Goal: Transaction & Acquisition: Book appointment/travel/reservation

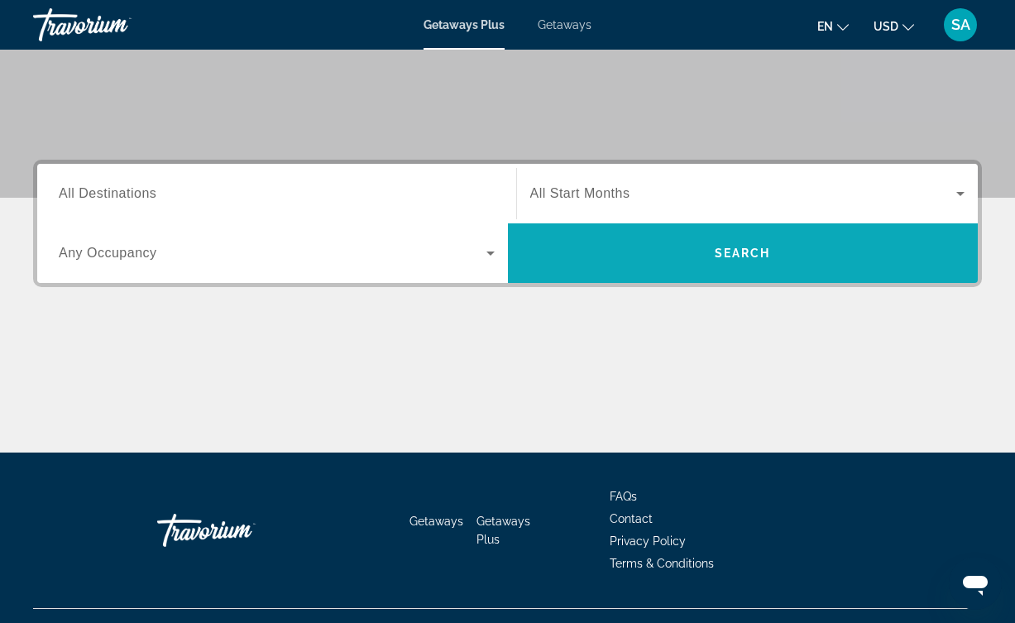
scroll to position [298, 0]
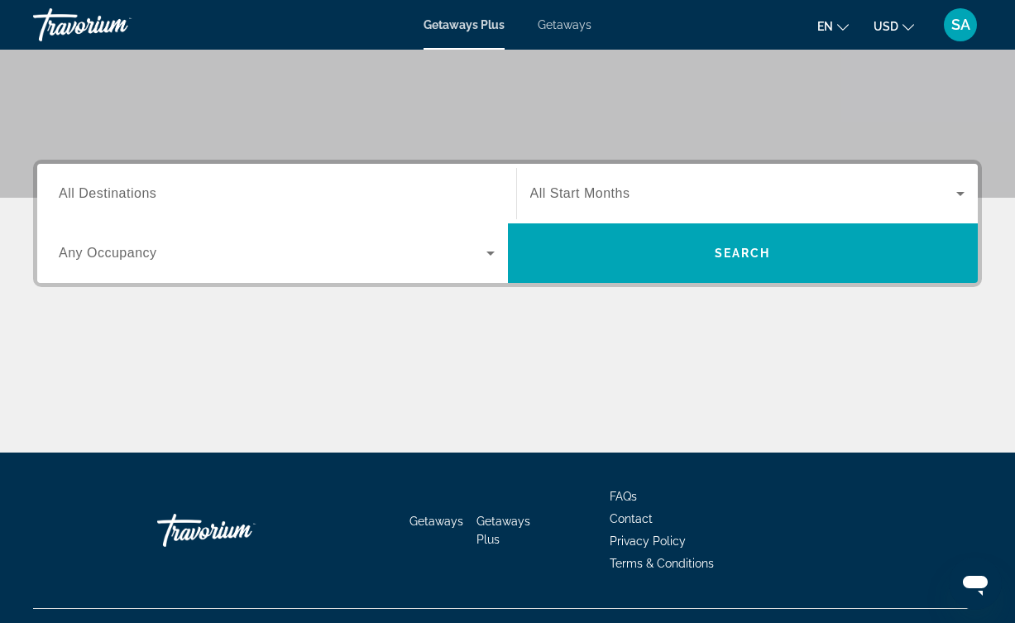
click at [738, 176] on div "Search widget" at bounding box center [747, 193] width 435 height 46
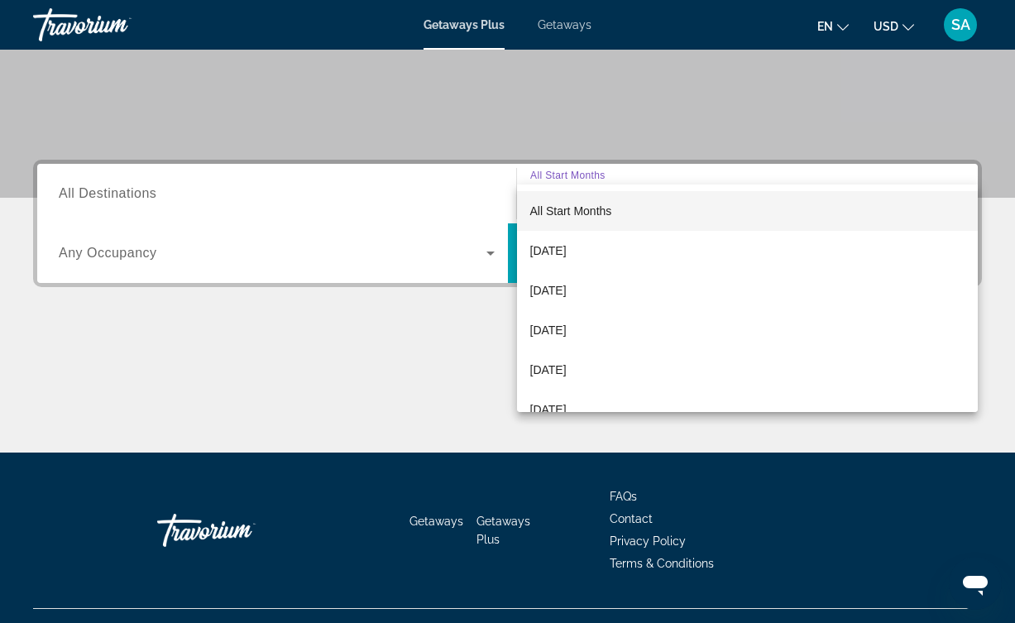
scroll to position [331, 0]
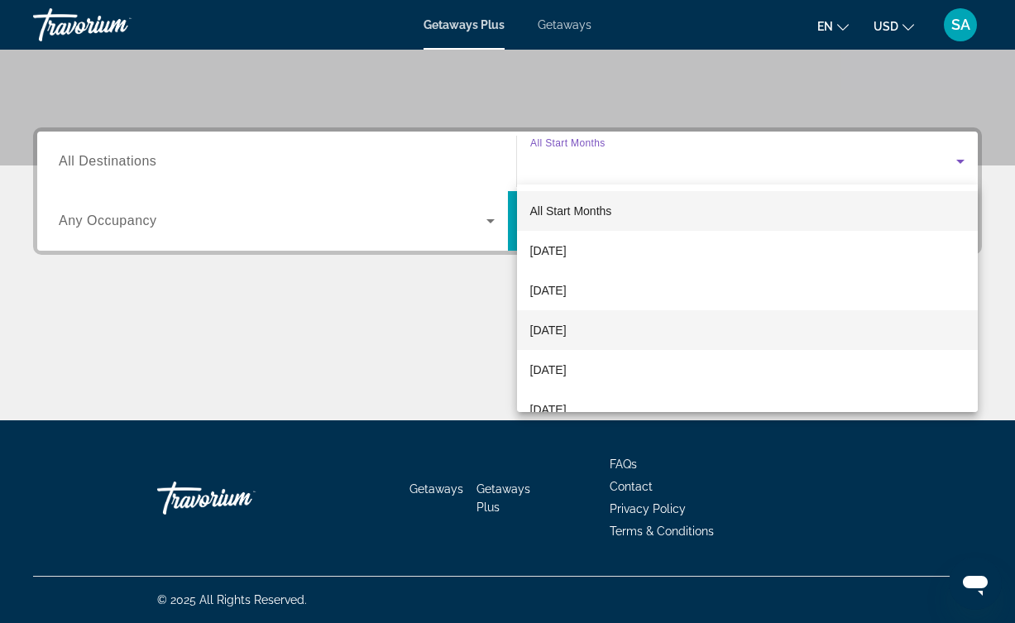
click at [621, 324] on mat-option "November 2025" at bounding box center [747, 330] width 461 height 40
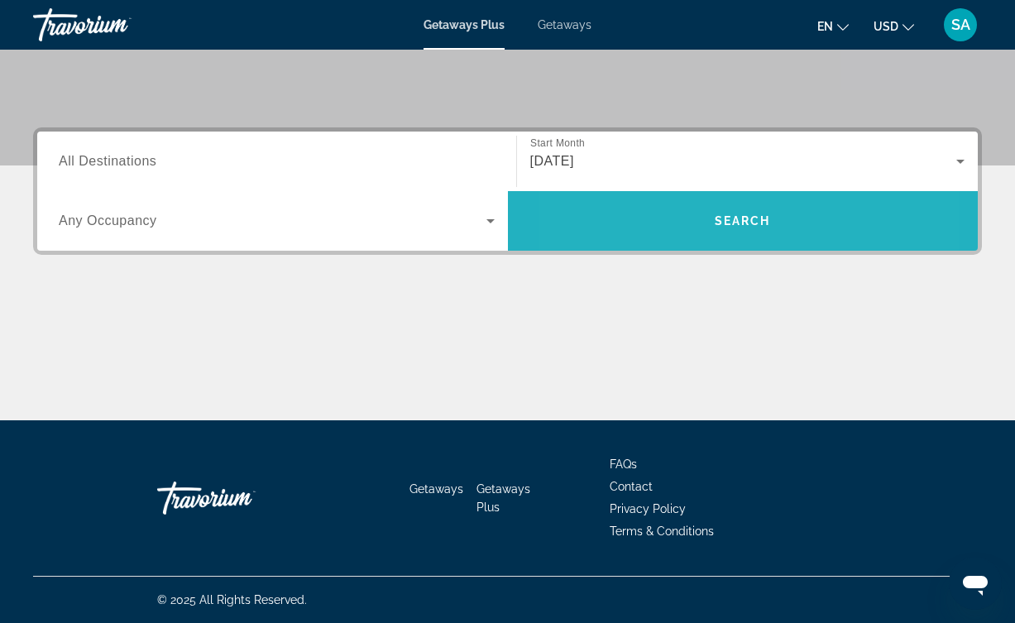
click at [655, 246] on span "Search widget" at bounding box center [743, 221] width 470 height 60
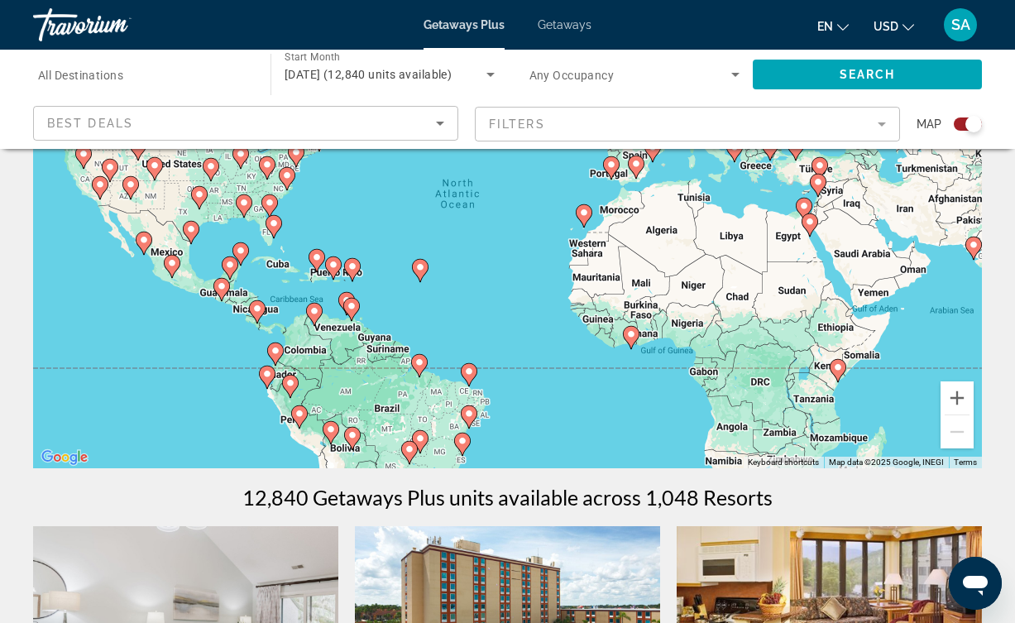
scroll to position [152, 0]
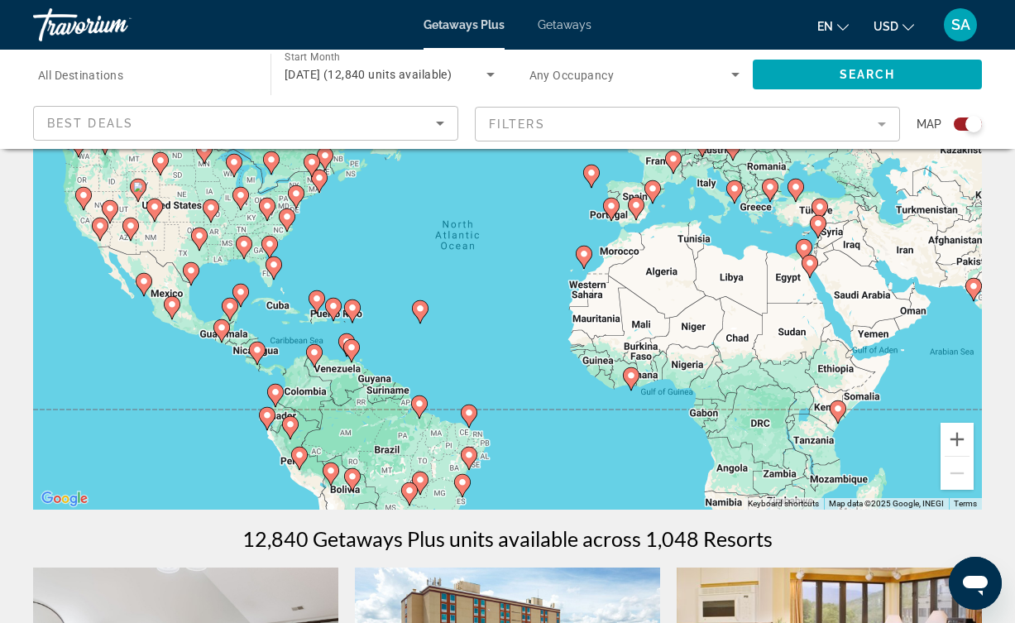
click at [277, 107] on div "Best Deals" at bounding box center [245, 130] width 397 height 46
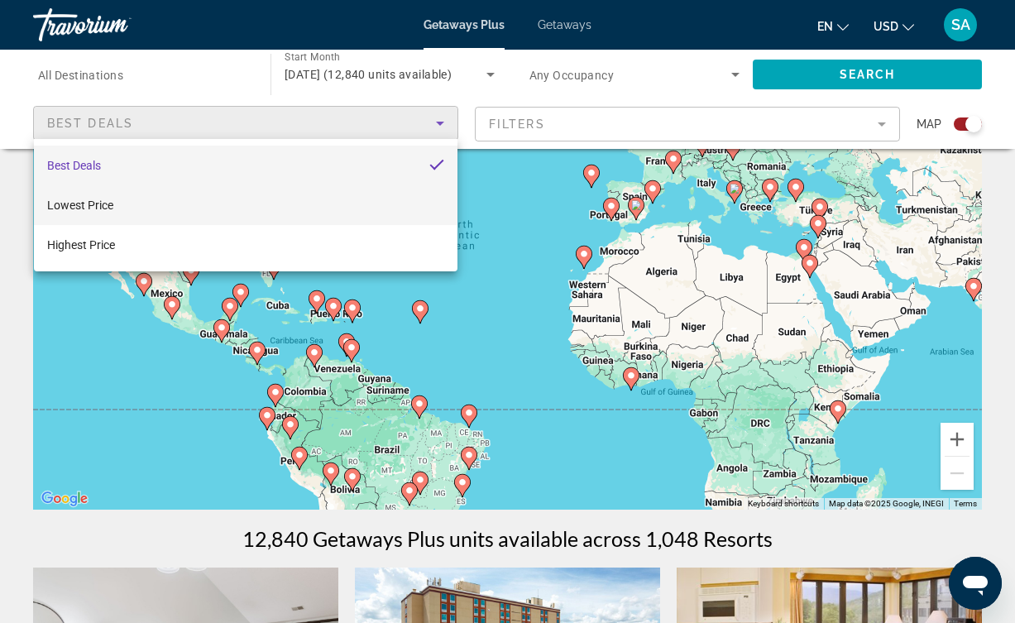
click at [131, 209] on mat-option "Lowest Price" at bounding box center [245, 205] width 423 height 40
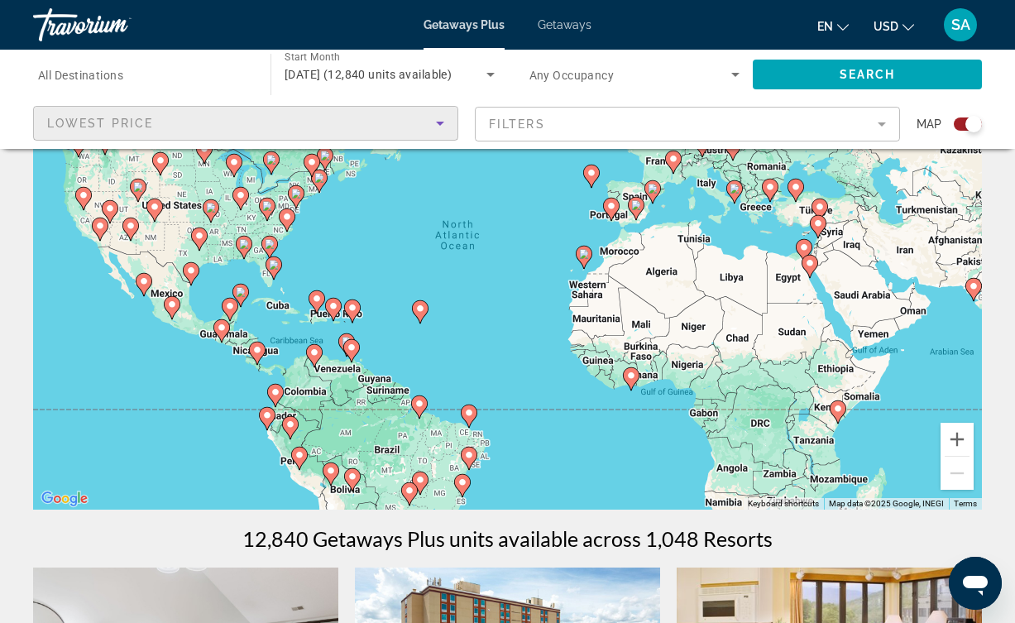
click at [609, 116] on mat-form-field "Filters" at bounding box center [687, 124] width 425 height 35
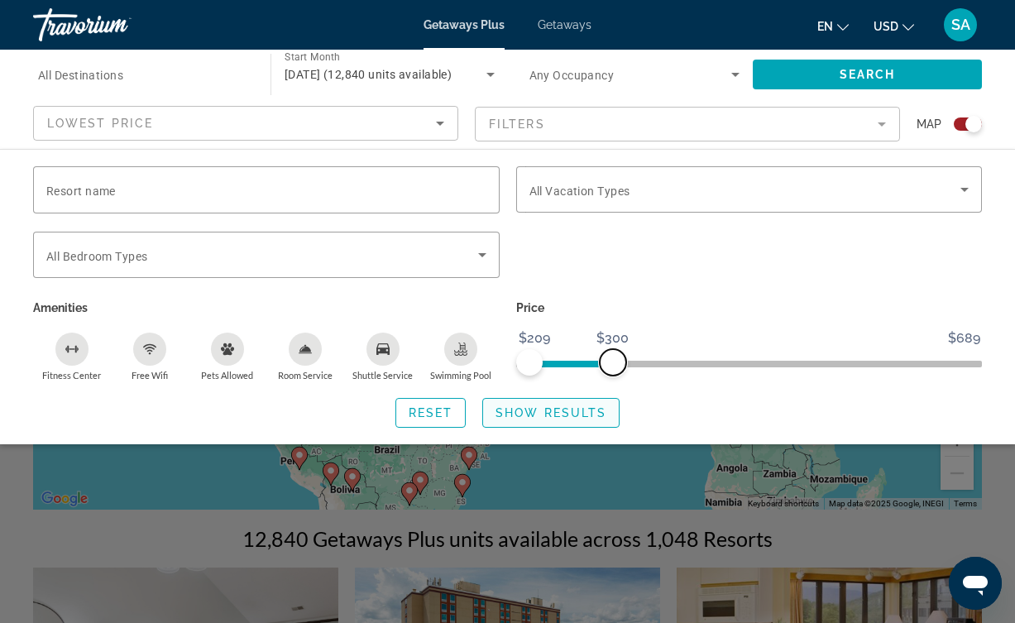
drag, startPoint x: 971, startPoint y: 358, endPoint x: 612, endPoint y: 413, distance: 363.1
click at [612, 413] on div "Resort name Vacation Types All Vacation Types Bedroom Types All Bedroom Types A…" at bounding box center [507, 296] width 1015 height 261
click at [616, 359] on span "ngx-slider-max" at bounding box center [616, 362] width 26 height 26
drag, startPoint x: 527, startPoint y: 358, endPoint x: 447, endPoint y: 367, distance: 79.9
click at [447, 367] on div "Resort name Vacation Types All Vacation Types Bedroom Types All Bedroom Types A…" at bounding box center [507, 273] width 965 height 215
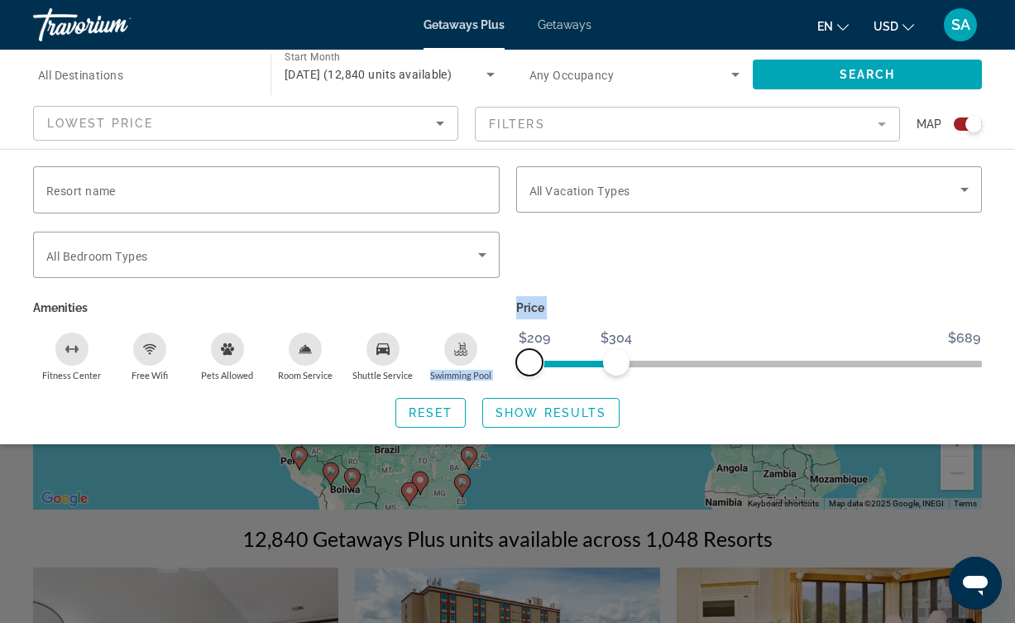
click at [533, 357] on span "ngx-slider" at bounding box center [529, 362] width 26 height 26
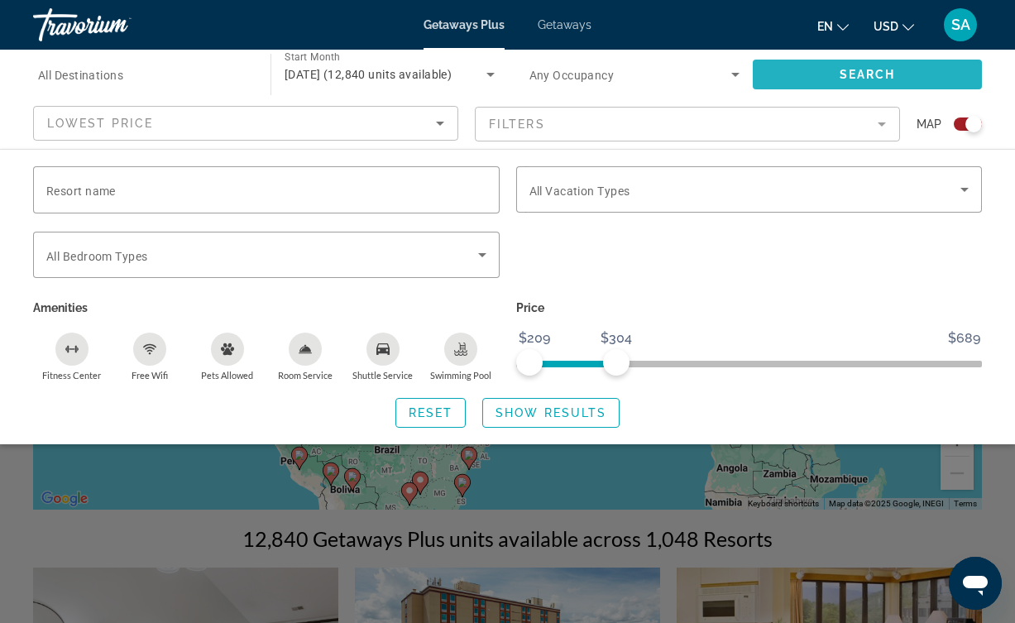
click at [852, 60] on span "Search widget" at bounding box center [866, 75] width 229 height 40
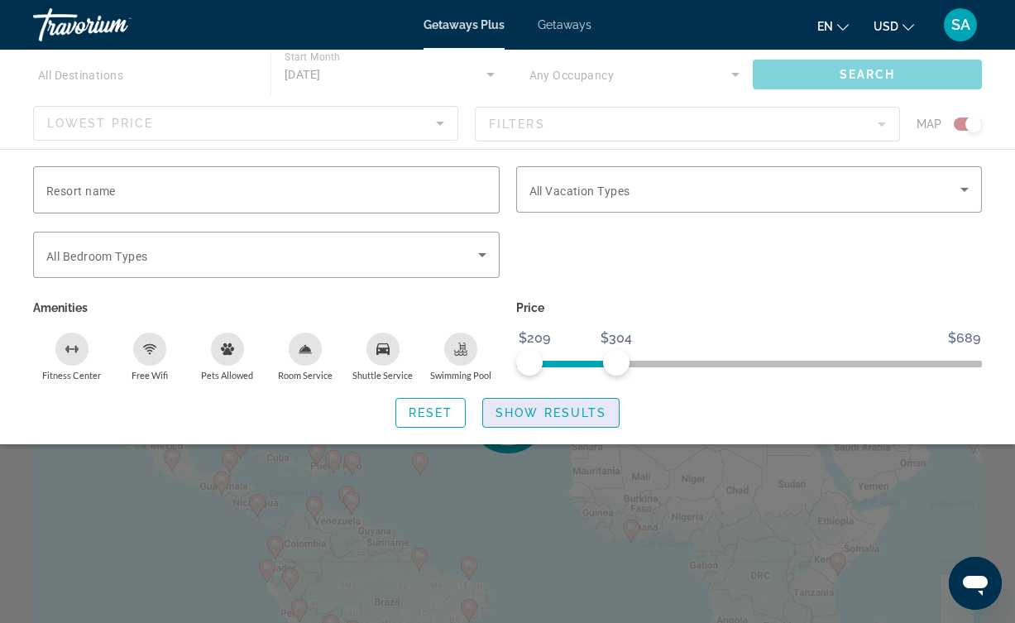
click at [535, 412] on span "Show Results" at bounding box center [550, 412] width 111 height 13
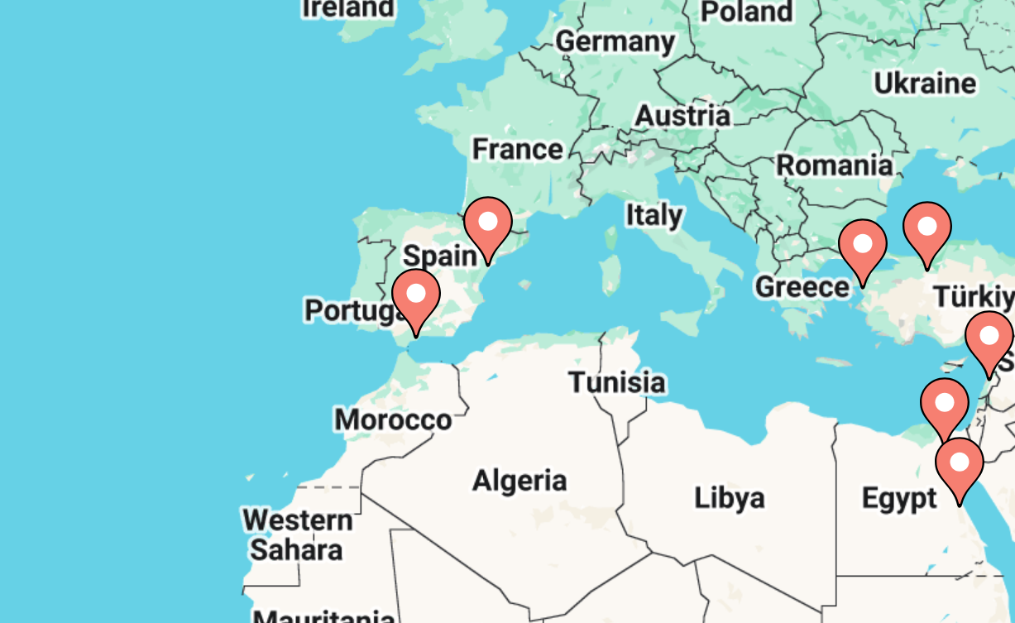
scroll to position [124, 0]
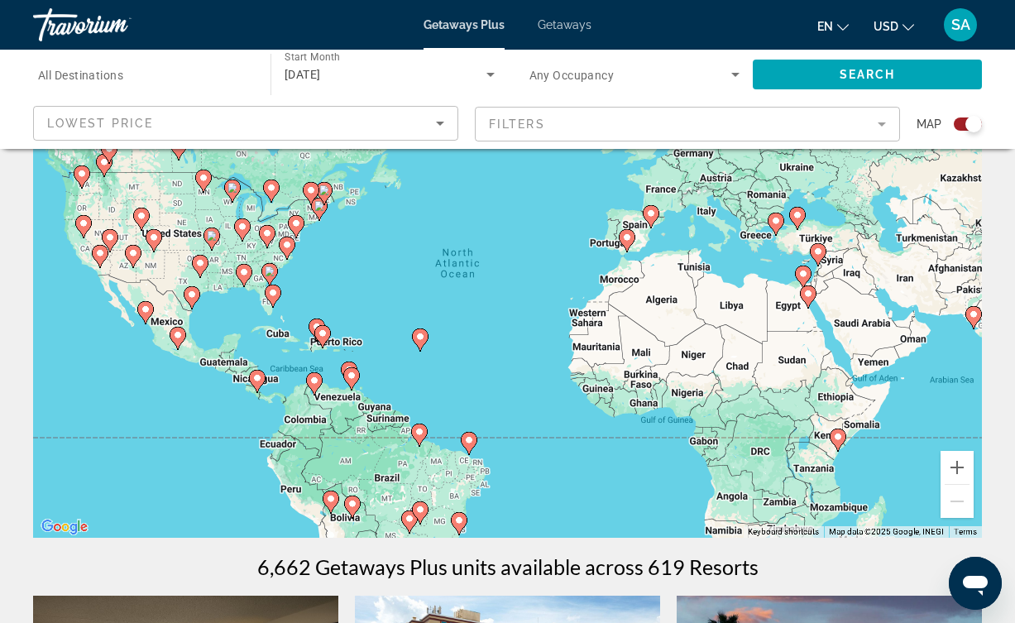
click at [535, 130] on mat-form-field "Filters" at bounding box center [687, 124] width 425 height 35
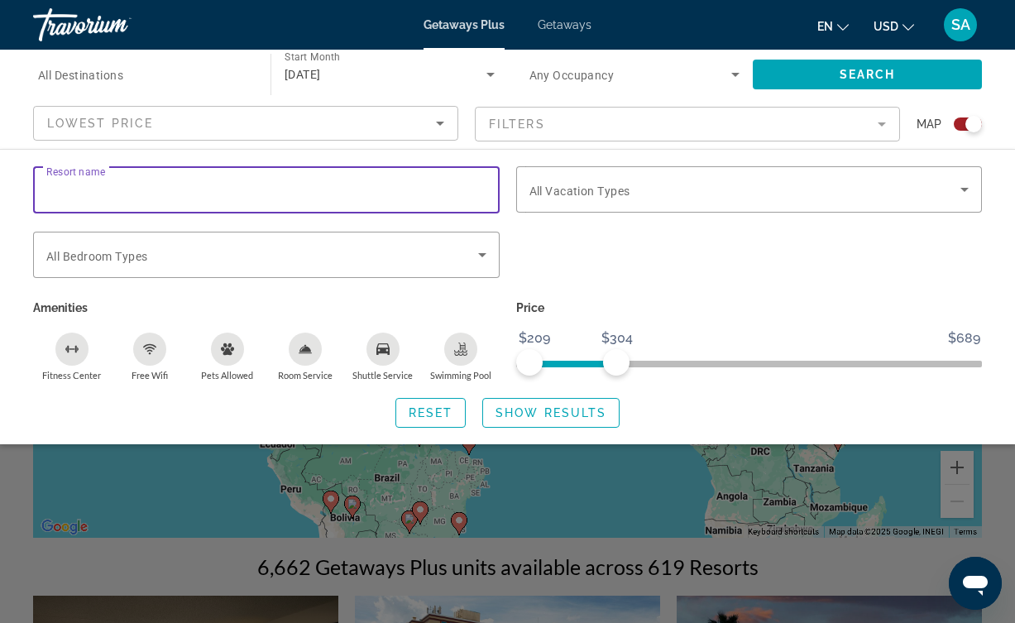
click at [251, 192] on input "Resort name" at bounding box center [266, 190] width 440 height 20
type input "*********"
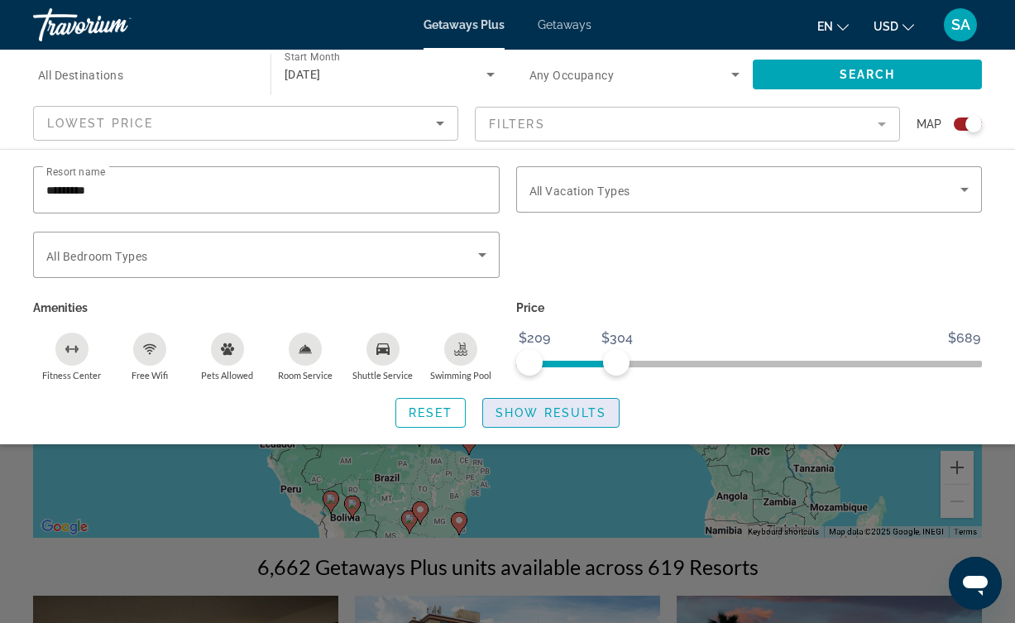
click at [566, 419] on span "Show Results" at bounding box center [550, 412] width 111 height 13
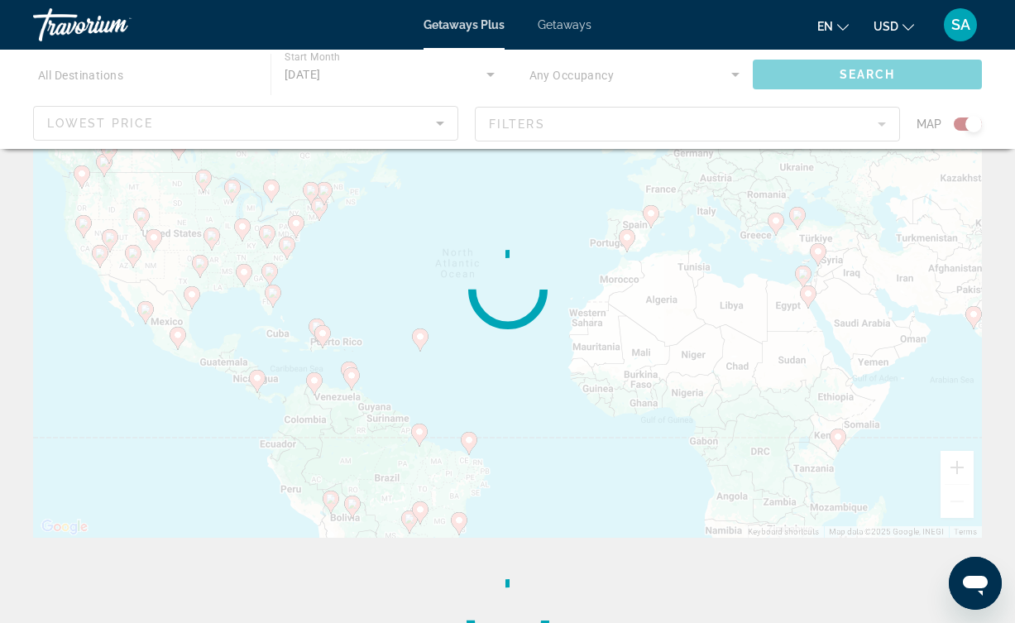
scroll to position [112, 0]
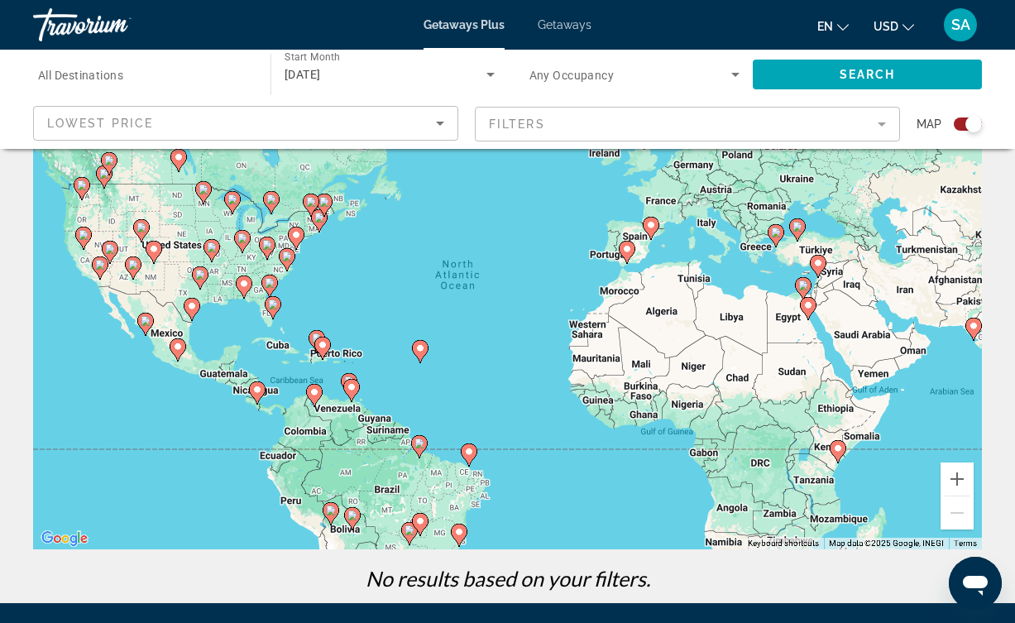
click at [776, 351] on div "To activate drag with keyboard, press Alt + Enter. Once in keyboard drag state,…" at bounding box center [507, 301] width 948 height 496
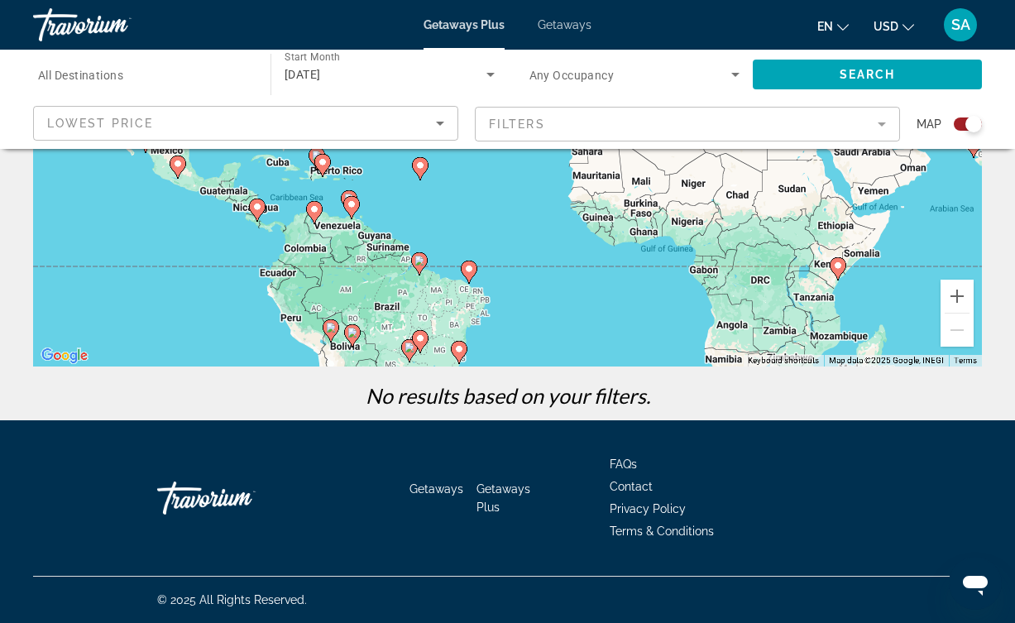
scroll to position [295, 0]
click at [705, 128] on mat-form-field "Filters" at bounding box center [687, 124] width 425 height 35
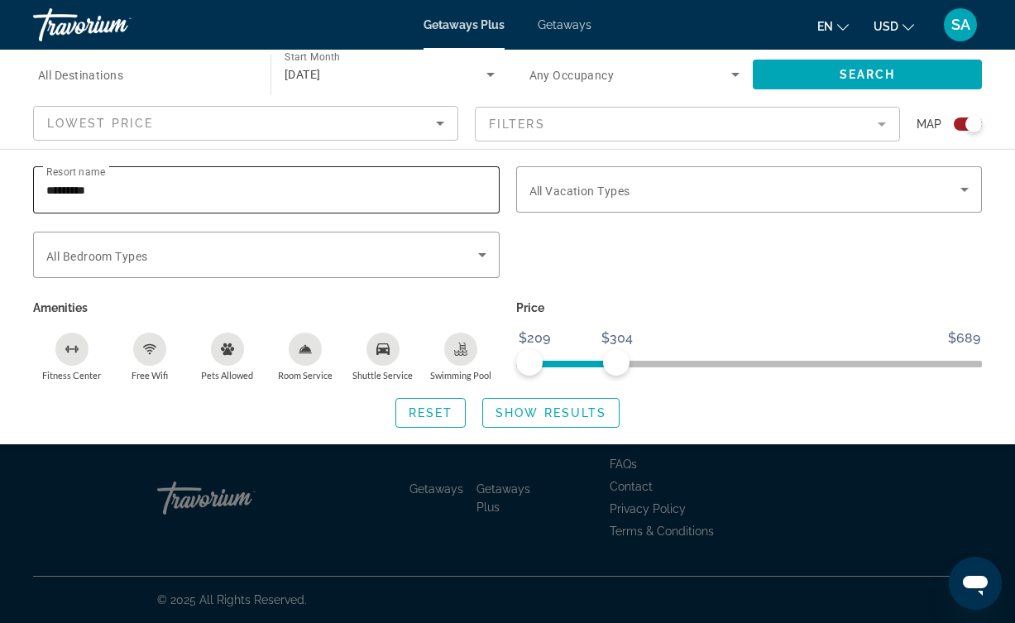
click at [361, 183] on input "*********" at bounding box center [266, 190] width 440 height 20
drag, startPoint x: 615, startPoint y: 361, endPoint x: 704, endPoint y: 358, distance: 88.5
click at [704, 358] on span "ngx-slider-max" at bounding box center [703, 362] width 26 height 26
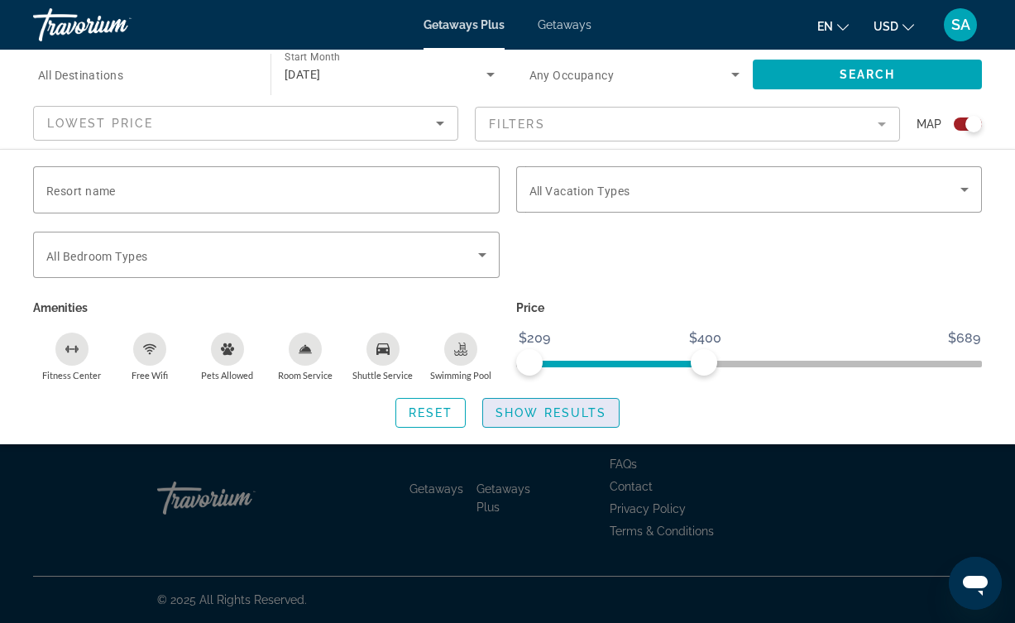
click at [532, 416] on span "Show Results" at bounding box center [550, 412] width 111 height 13
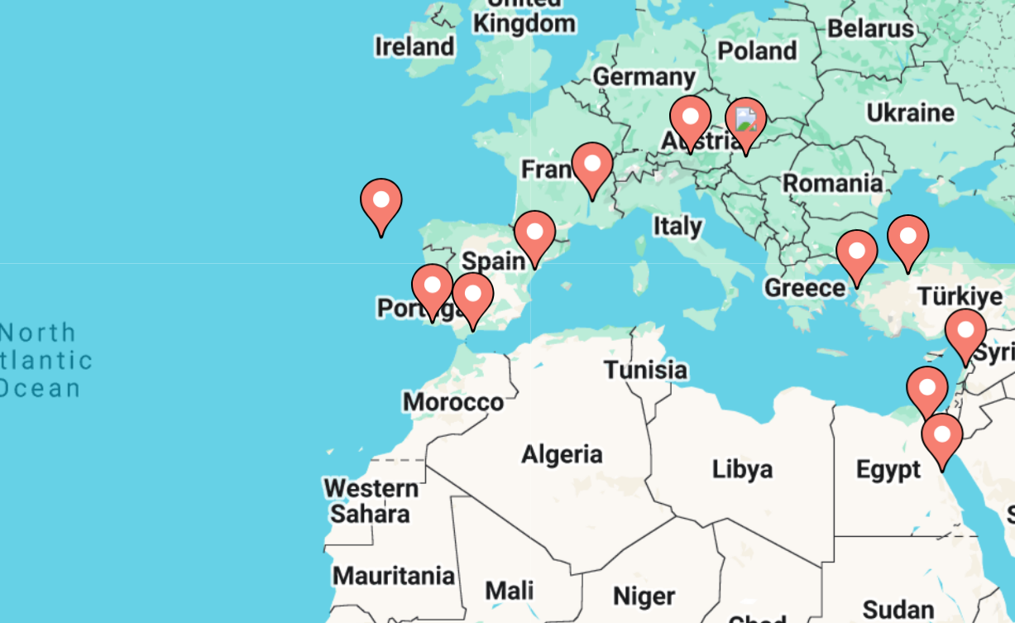
click at [668, 306] on image "Main content" at bounding box center [673, 311] width 10 height 10
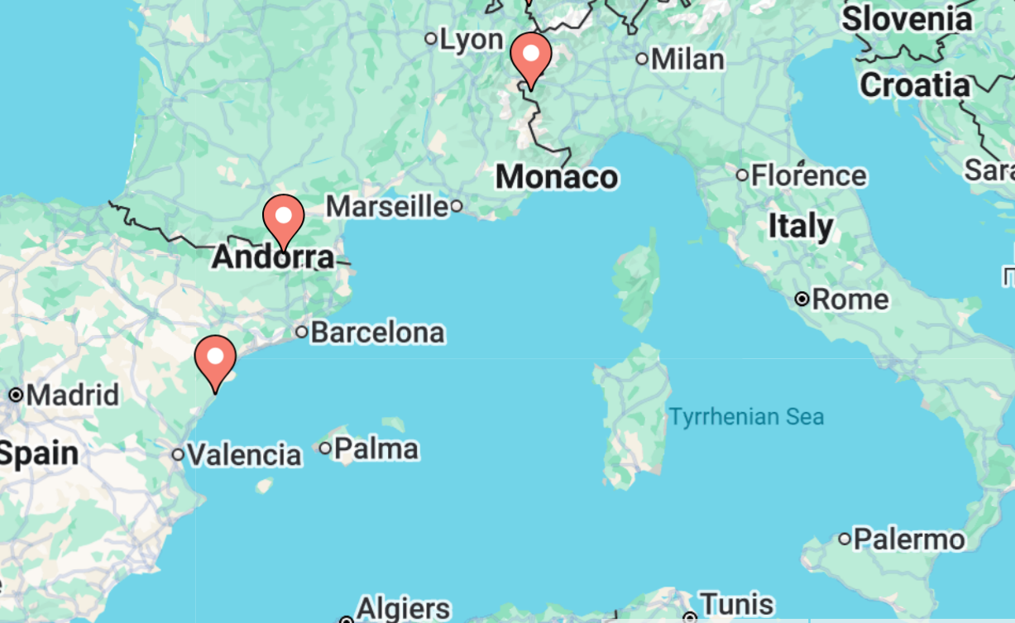
scroll to position [31, 0]
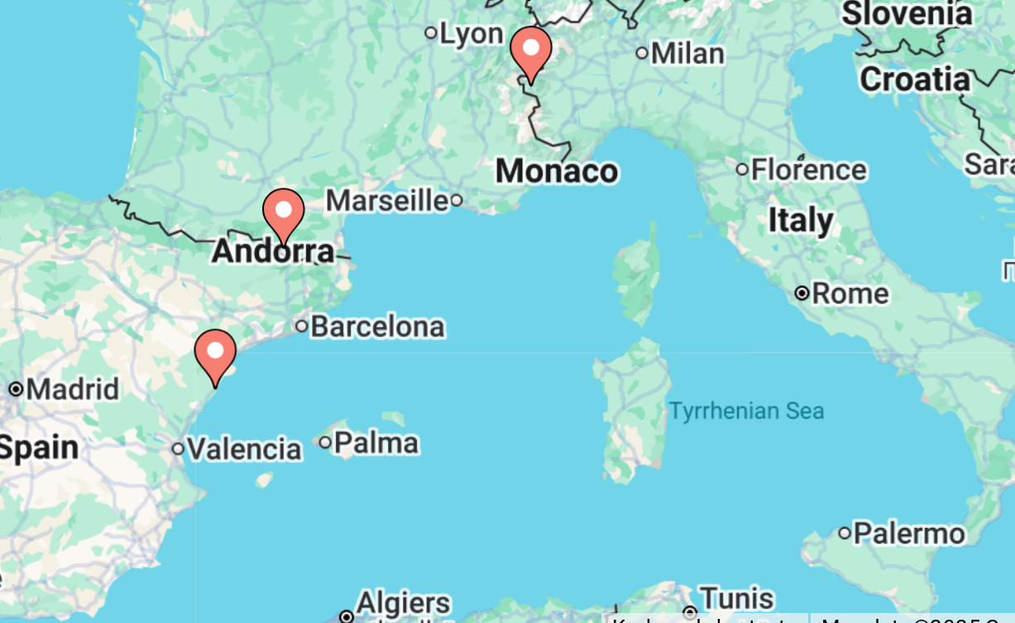
click at [408, 457] on image "Main content" at bounding box center [413, 462] width 10 height 10
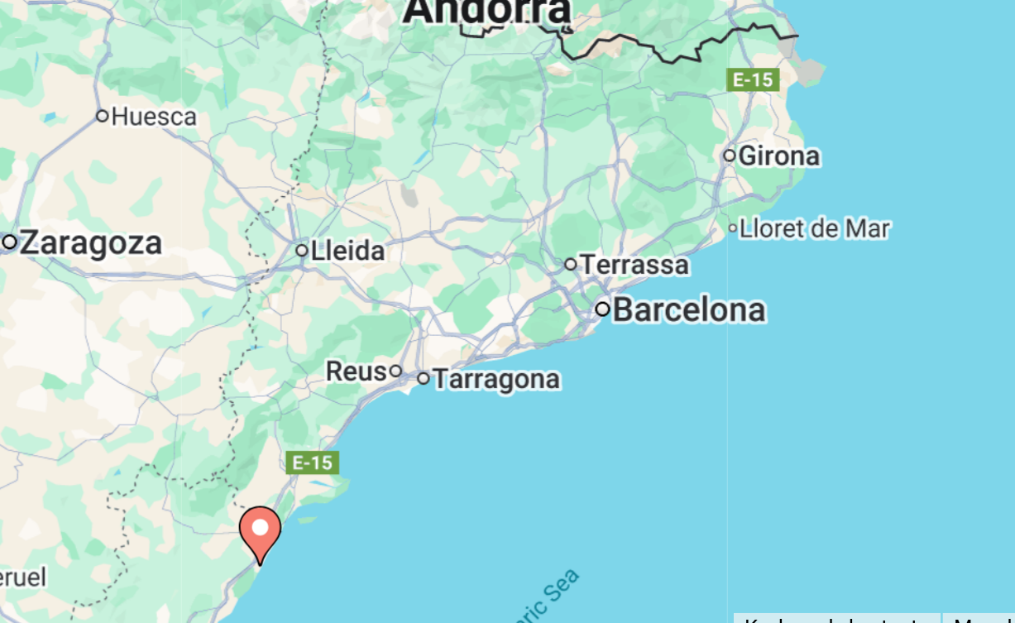
scroll to position [221, 0]
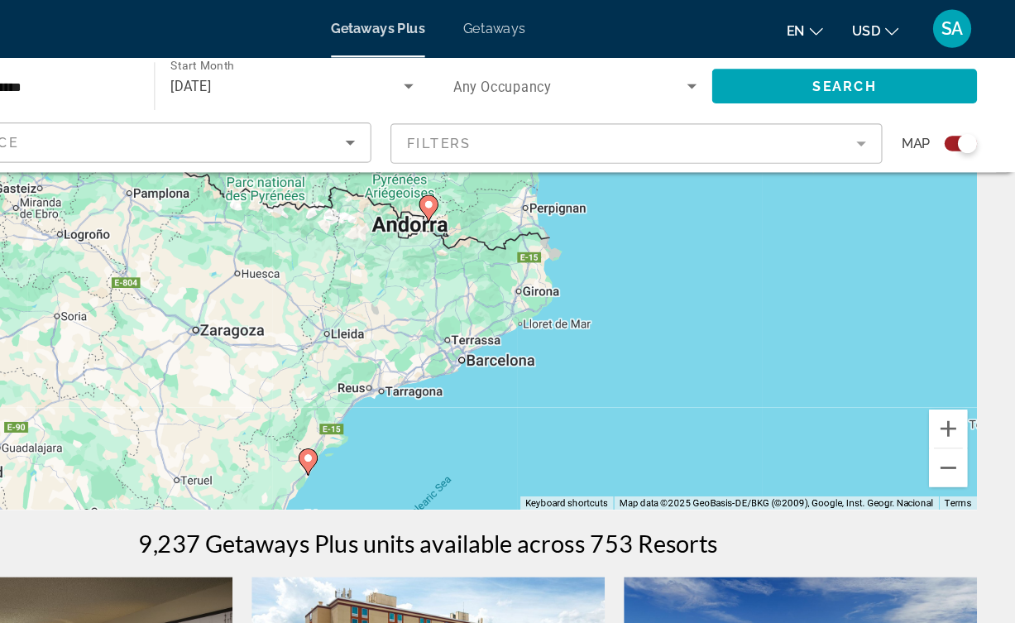
click at [399, 397] on image "Main content" at bounding box center [404, 396] width 10 height 10
type input "**********"
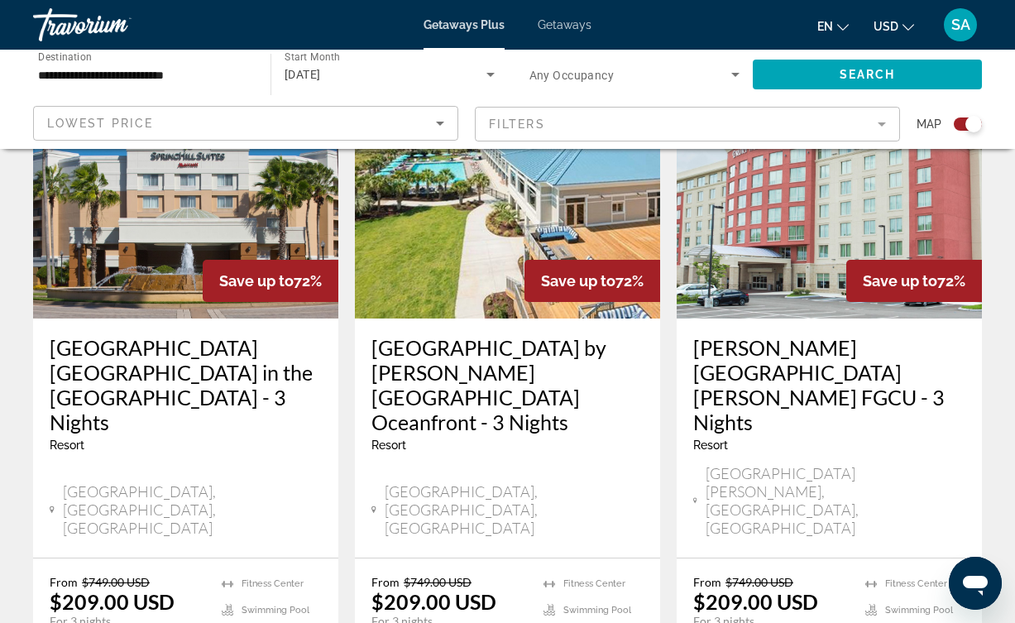
scroll to position [2012, 0]
click at [590, 107] on mat-form-field "Filters" at bounding box center [687, 124] width 425 height 35
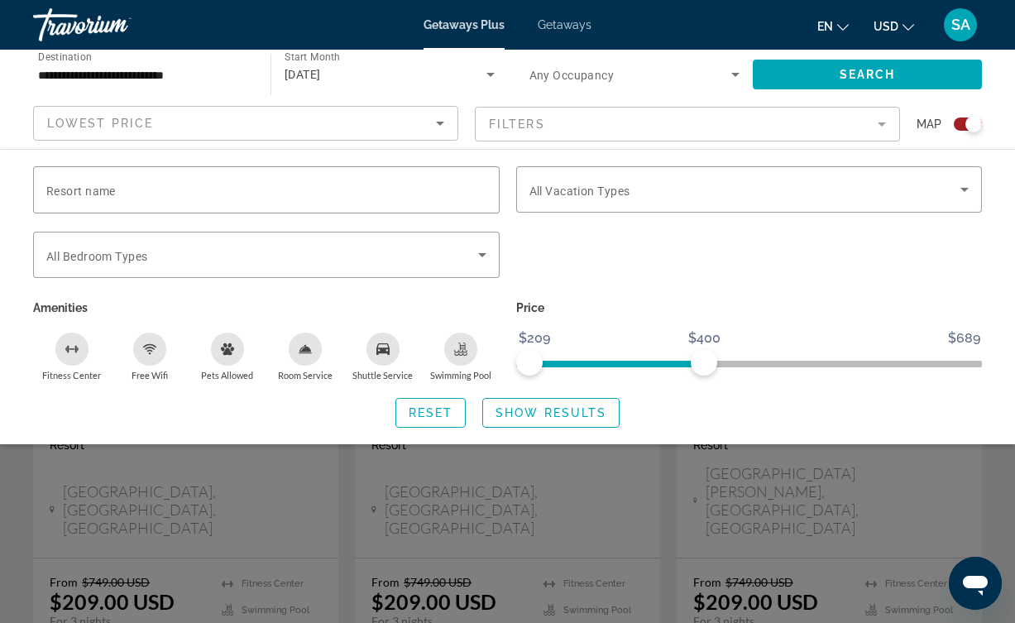
click at [566, 112] on mat-form-field "Filters" at bounding box center [687, 124] width 425 height 35
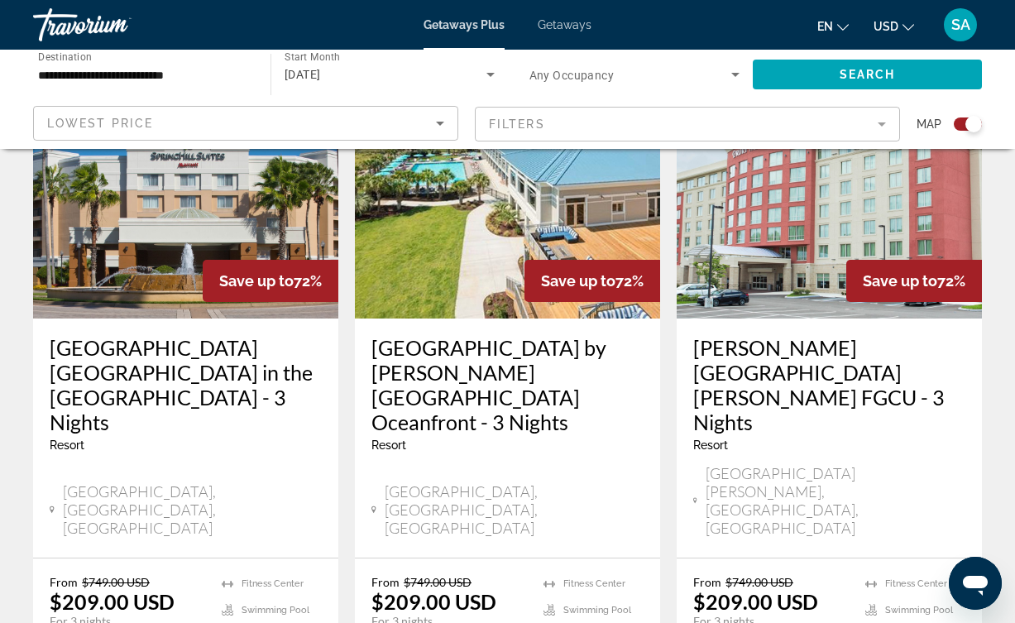
click at [556, 122] on mat-form-field "Filters" at bounding box center [687, 124] width 425 height 35
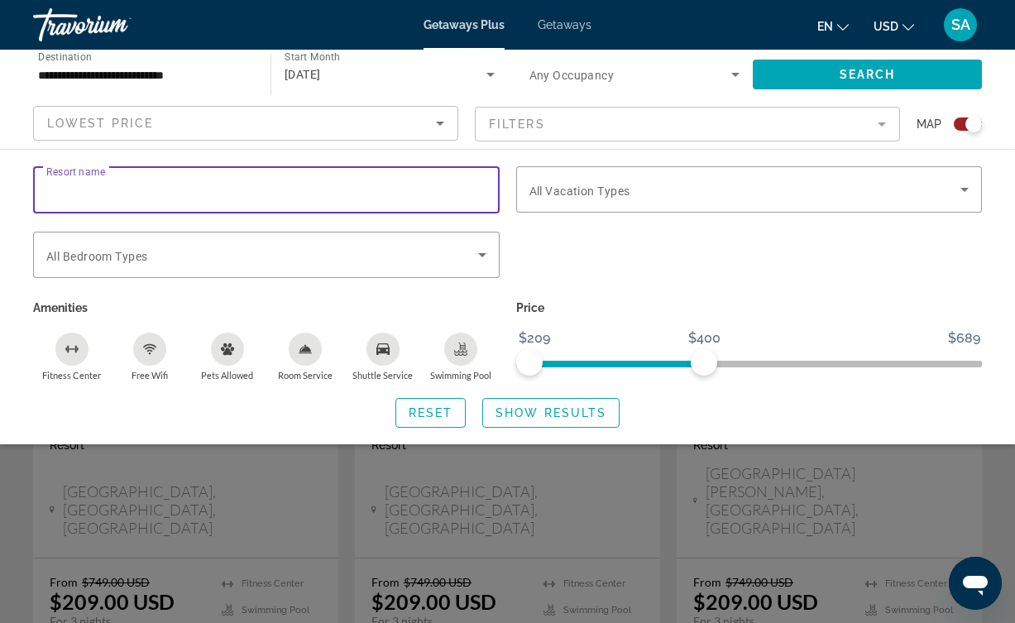
click at [193, 192] on input "Resort name" at bounding box center [266, 190] width 440 height 20
type input "*****"
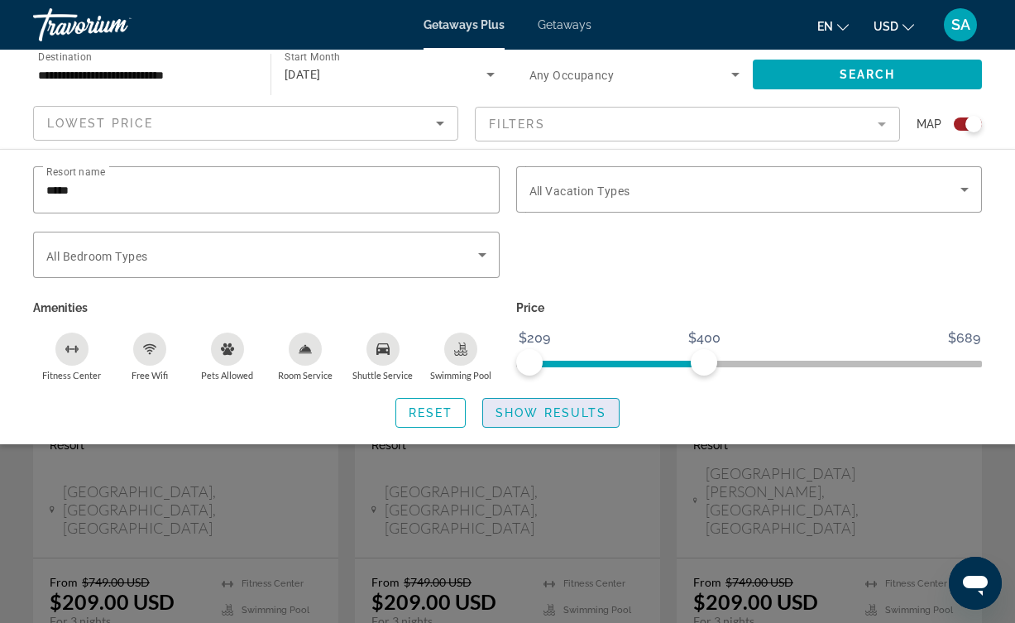
click at [552, 405] on span "Search widget" at bounding box center [551, 413] width 136 height 40
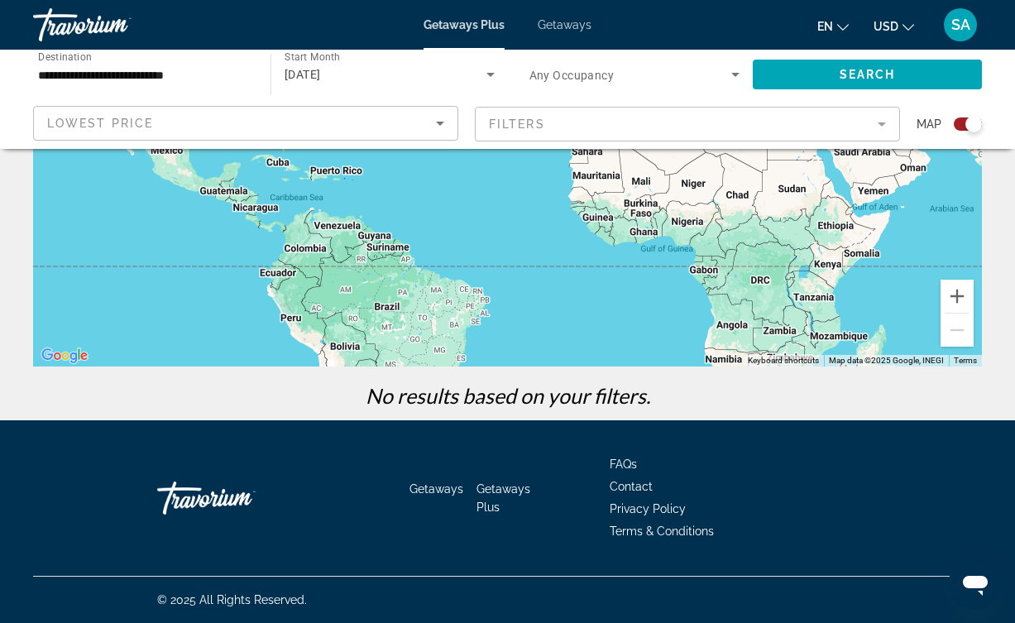
scroll to position [295, 0]
click at [965, 123] on div "Search widget" at bounding box center [973, 124] width 17 height 17
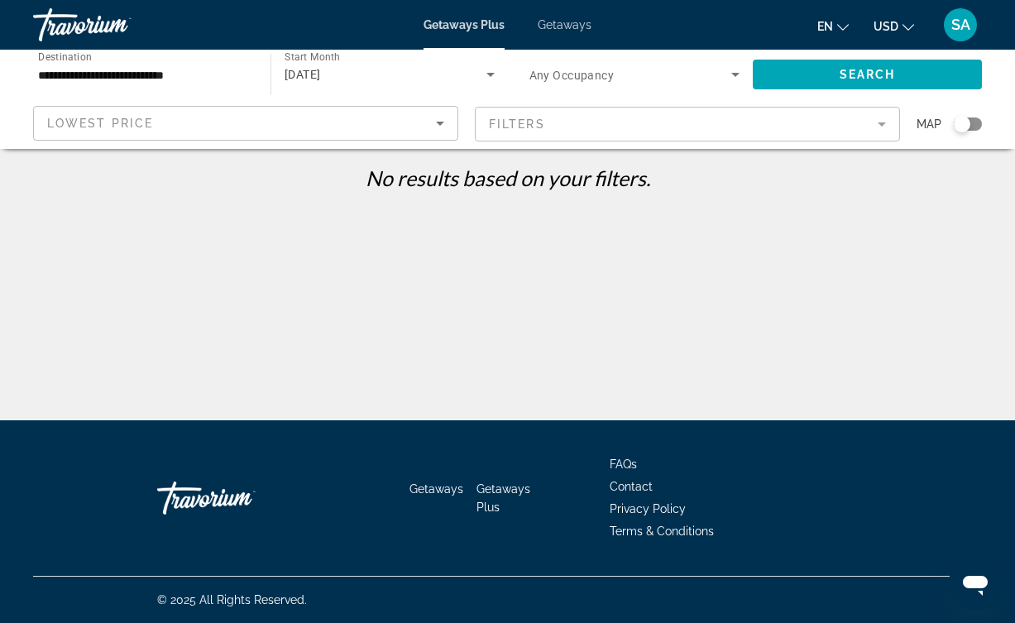
scroll to position [0, 0]
click at [269, 241] on div "**********" at bounding box center [507, 375] width 1015 height 420
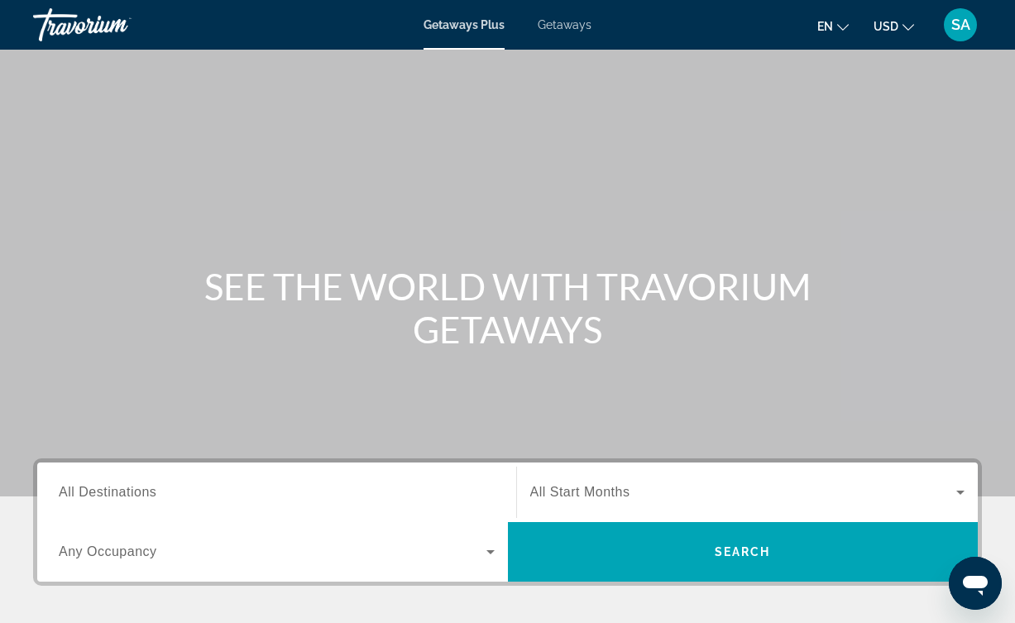
click at [573, 24] on span "Getaways" at bounding box center [564, 24] width 54 height 13
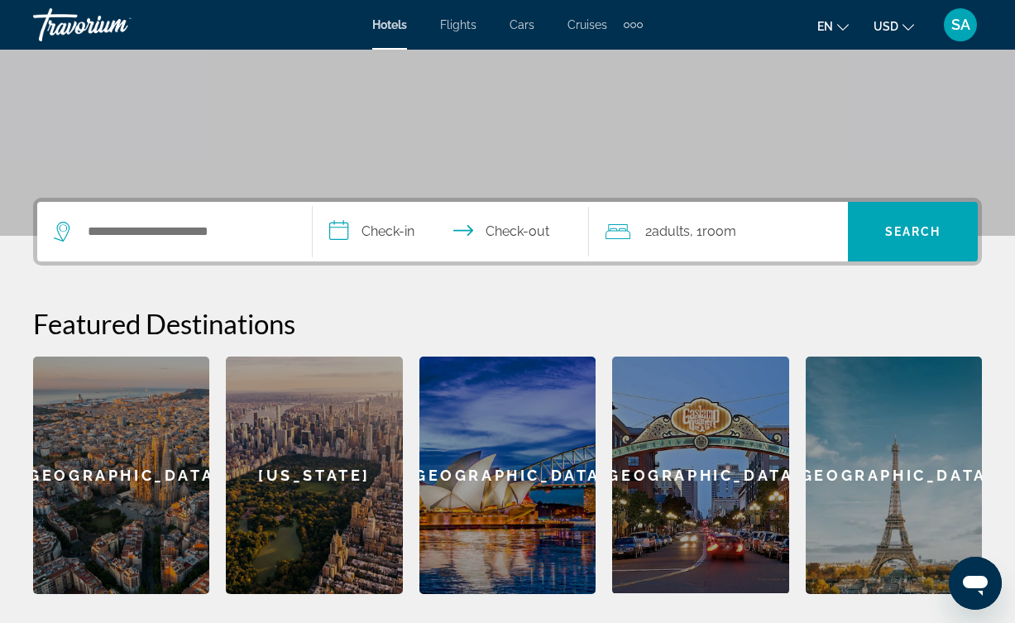
scroll to position [263, 0]
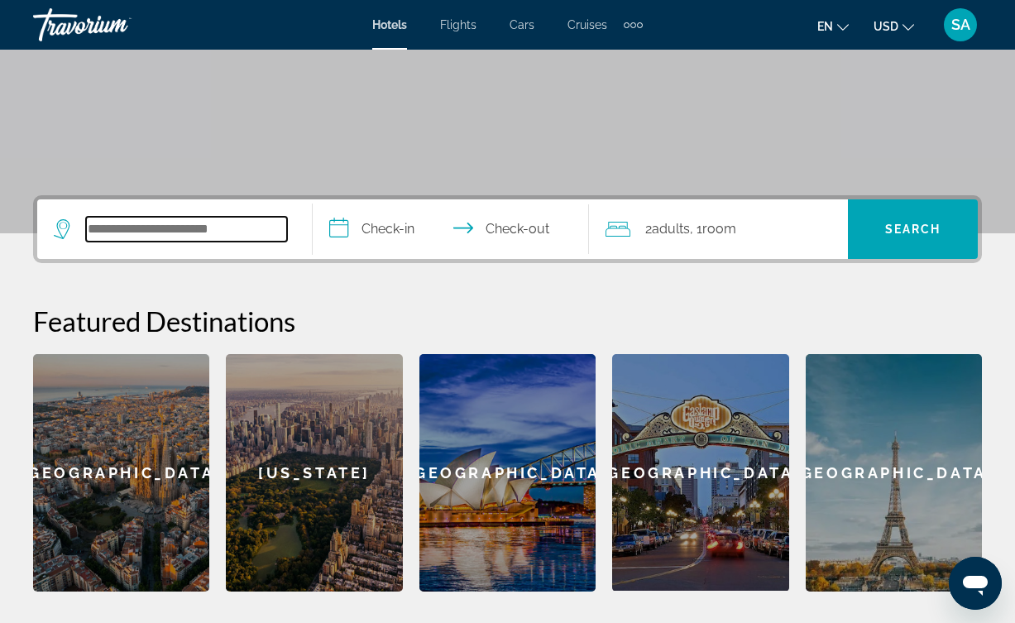
click at [217, 232] on input "Search widget" at bounding box center [186, 229] width 201 height 25
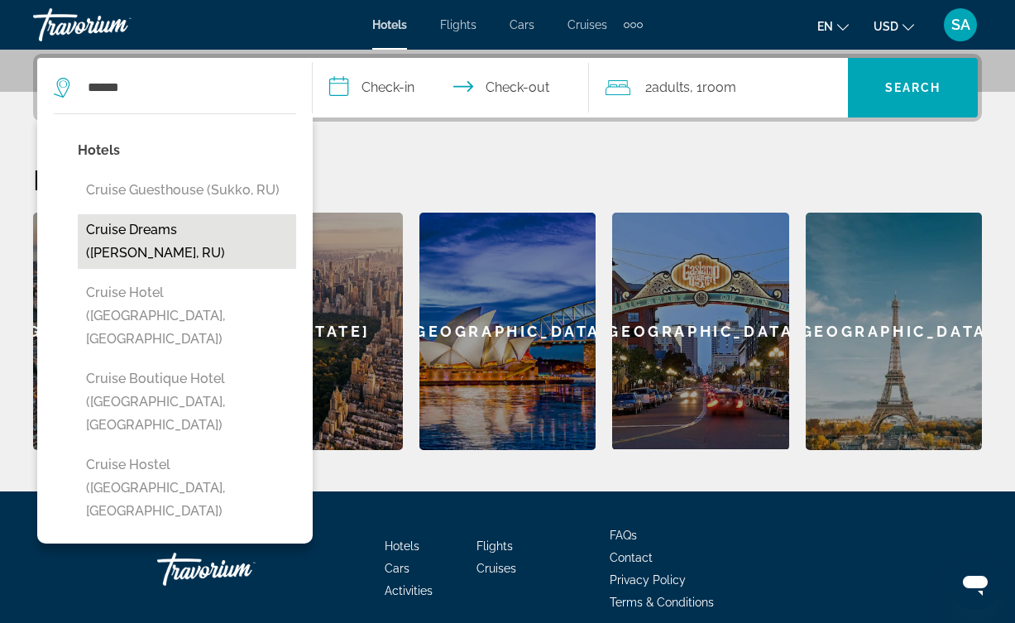
click at [159, 233] on button "Cruise Dreams (Pushkin, RU)" at bounding box center [187, 241] width 218 height 55
type input "**********"
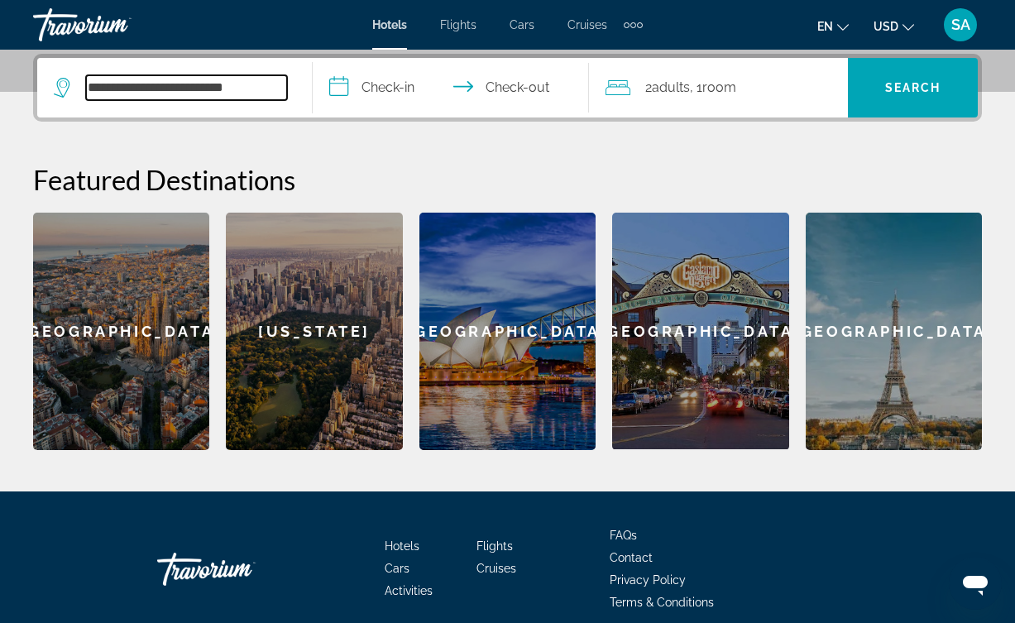
click at [279, 84] on input "**********" at bounding box center [186, 87] width 201 height 25
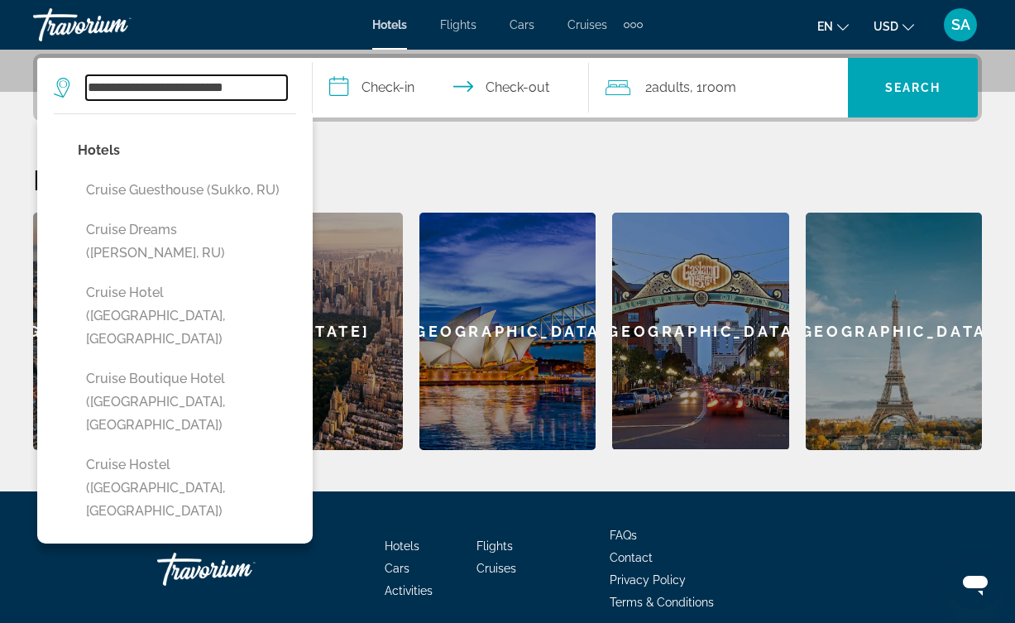
click at [279, 84] on input "**********" at bounding box center [186, 87] width 201 height 25
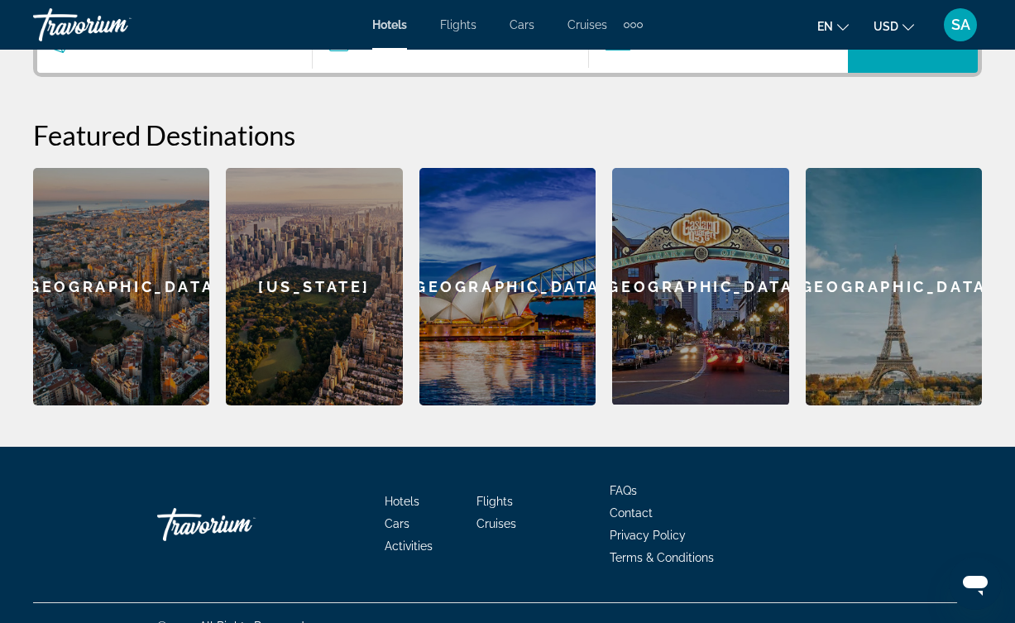
scroll to position [451, 0]
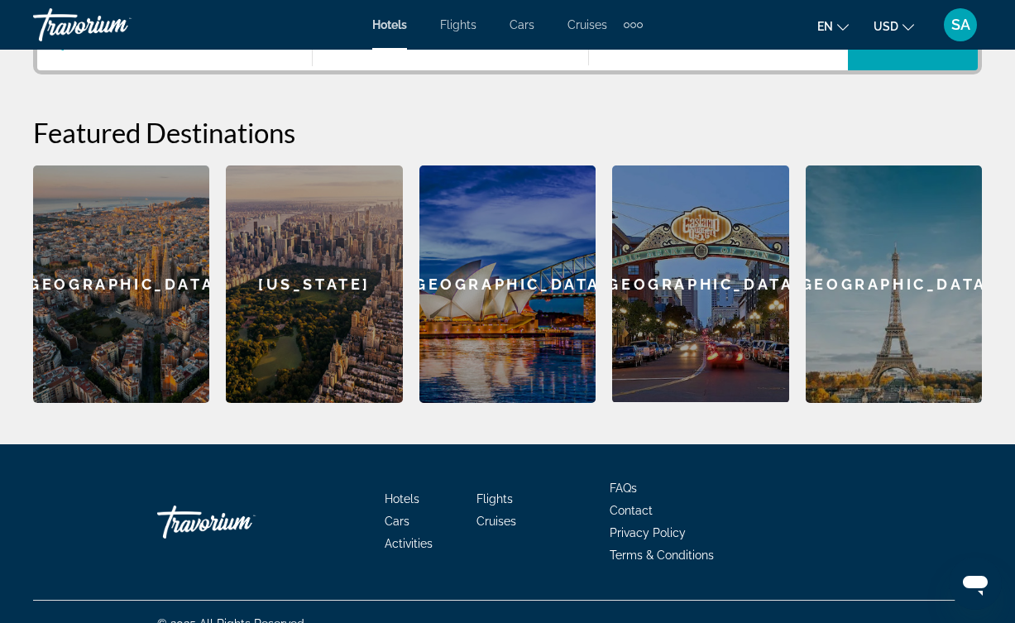
click at [489, 528] on span "Cruises" at bounding box center [496, 520] width 40 height 13
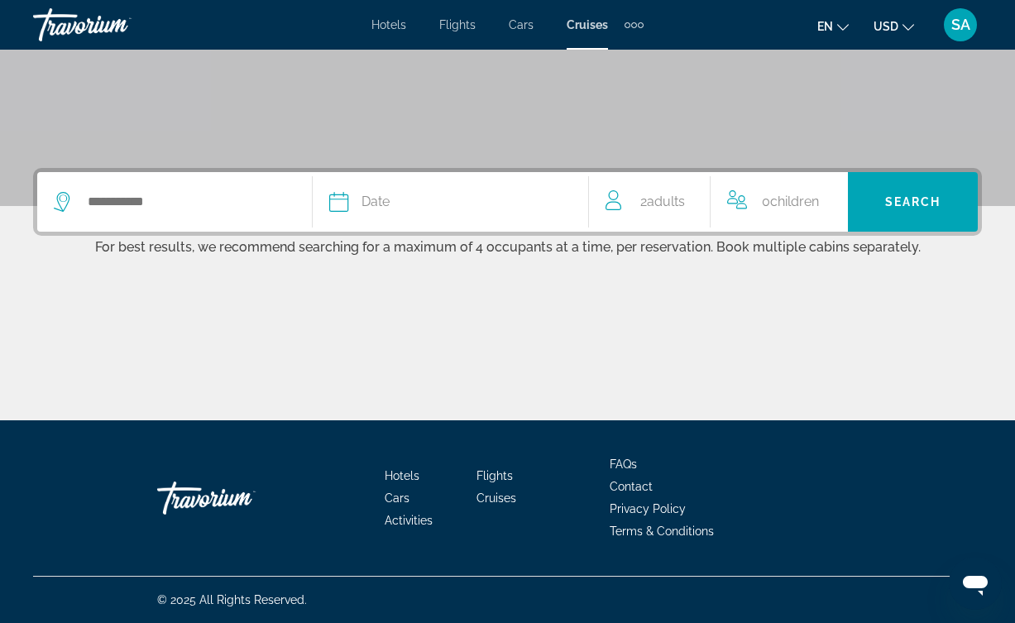
scroll to position [290, 0]
click at [901, 208] on span "Search" at bounding box center [913, 201] width 56 height 13
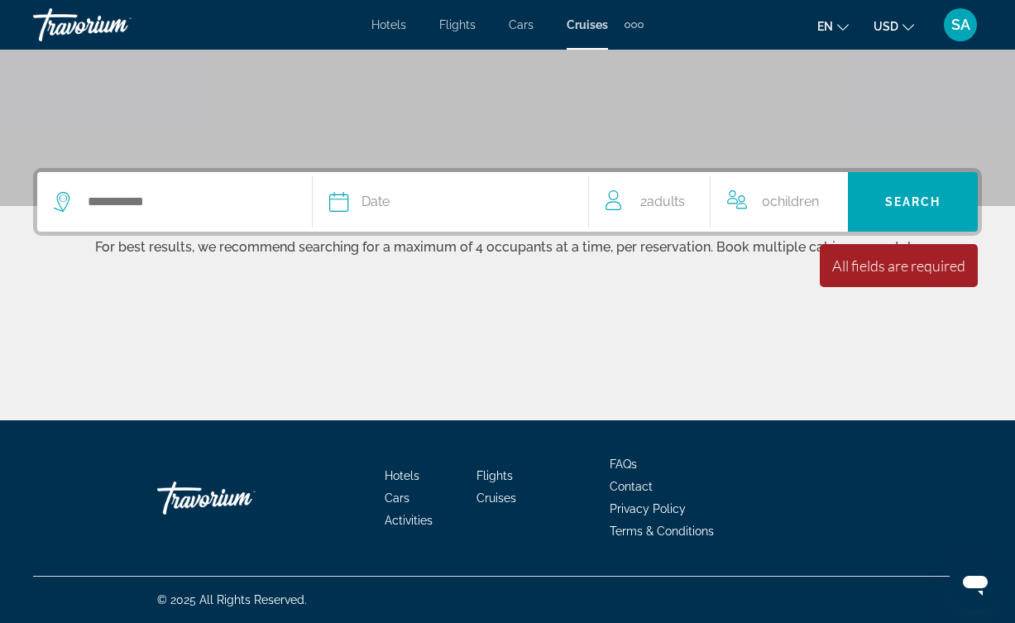
click at [783, 203] on span "Children" at bounding box center [794, 201] width 49 height 16
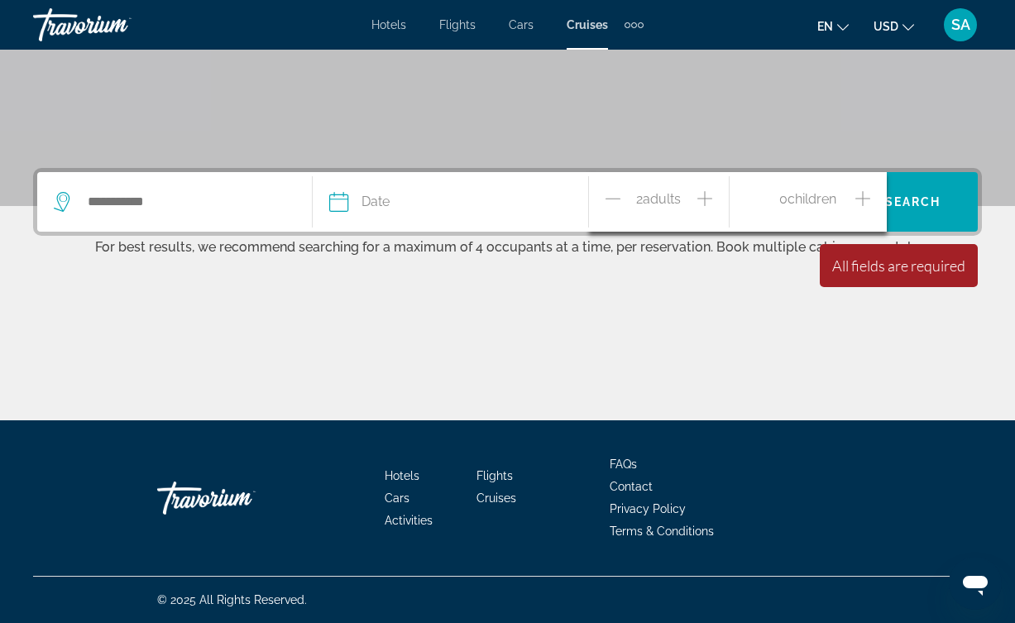
click at [870, 198] on button "Increment children" at bounding box center [862, 202] width 15 height 29
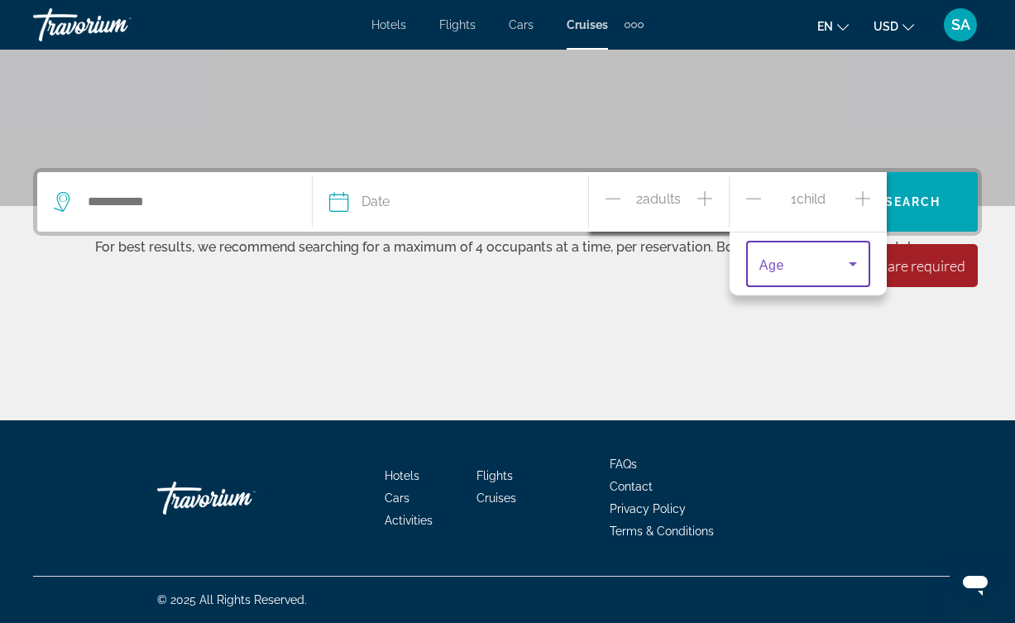
click at [819, 261] on span "Travelers: 2 adults, 1 child" at bounding box center [803, 264] width 89 height 20
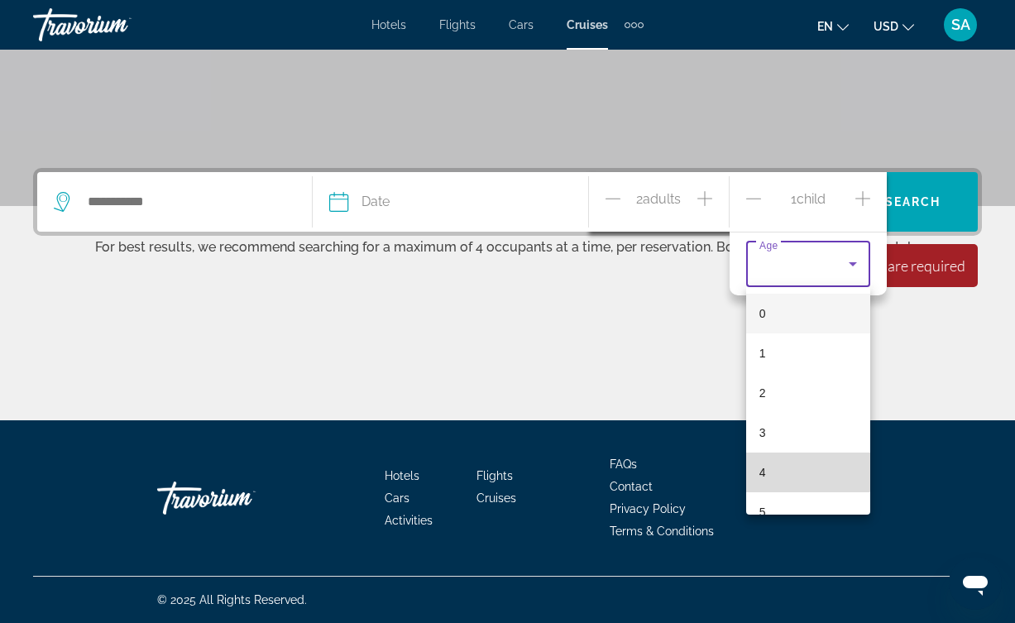
click at [798, 456] on mat-option "4" at bounding box center [808, 472] width 124 height 40
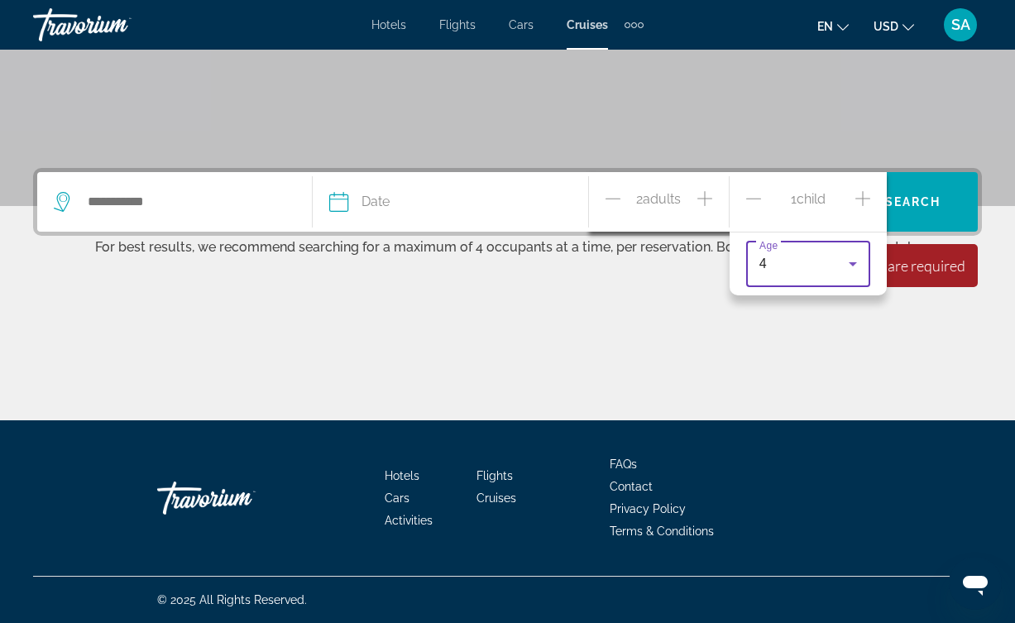
click at [699, 356] on div "Main content" at bounding box center [507, 358] width 948 height 124
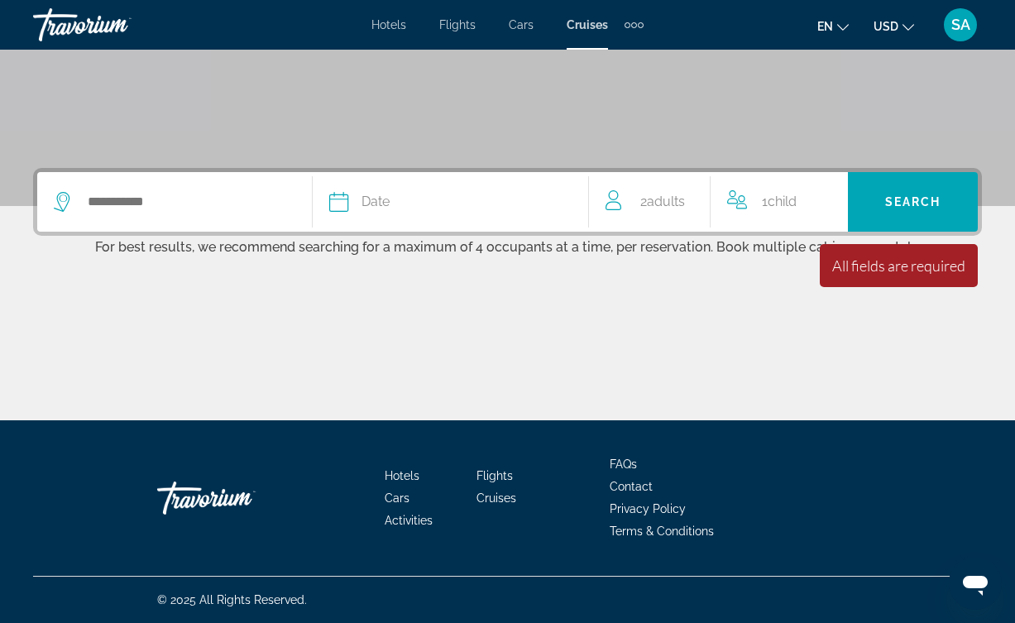
click at [390, 189] on button "Date January February March April May June July August September October Novemb…" at bounding box center [449, 202] width 241 height 60
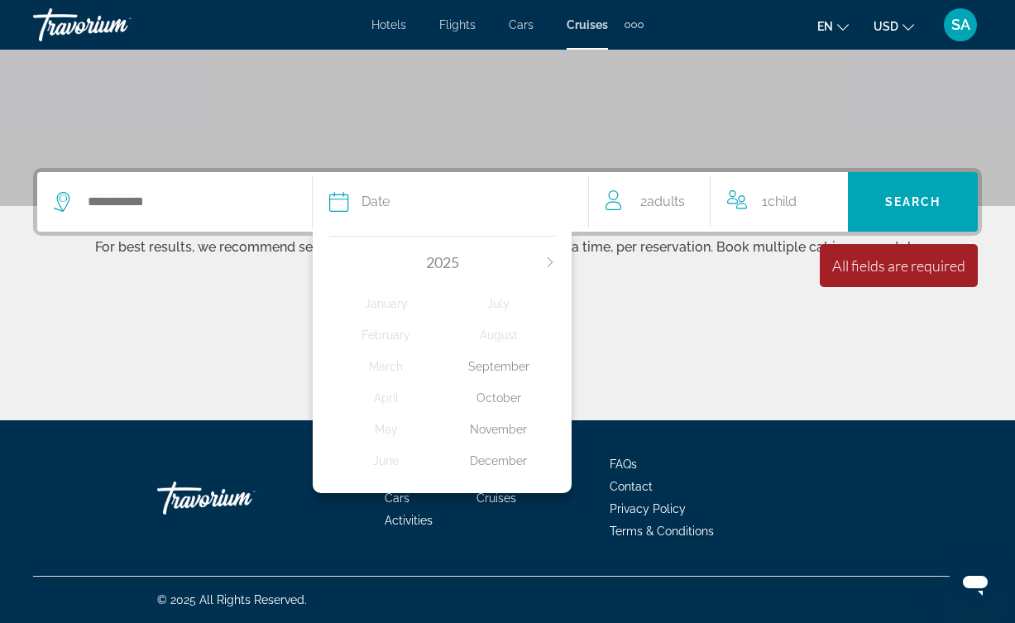
click at [513, 444] on div "November" at bounding box center [498, 429] width 112 height 30
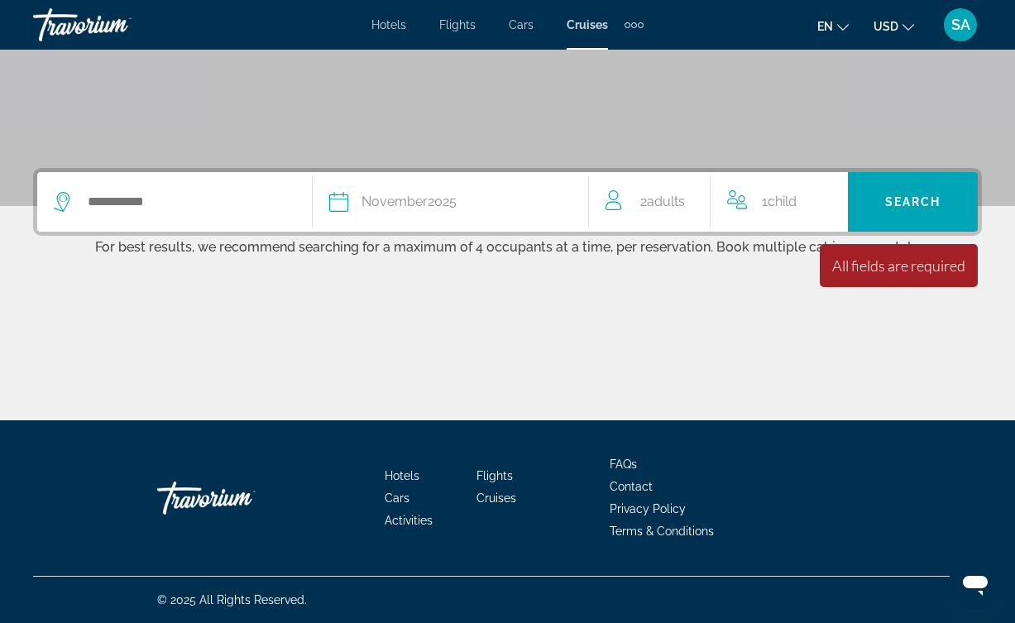
click at [438, 201] on div "[DATE]" at bounding box center [408, 201] width 95 height 23
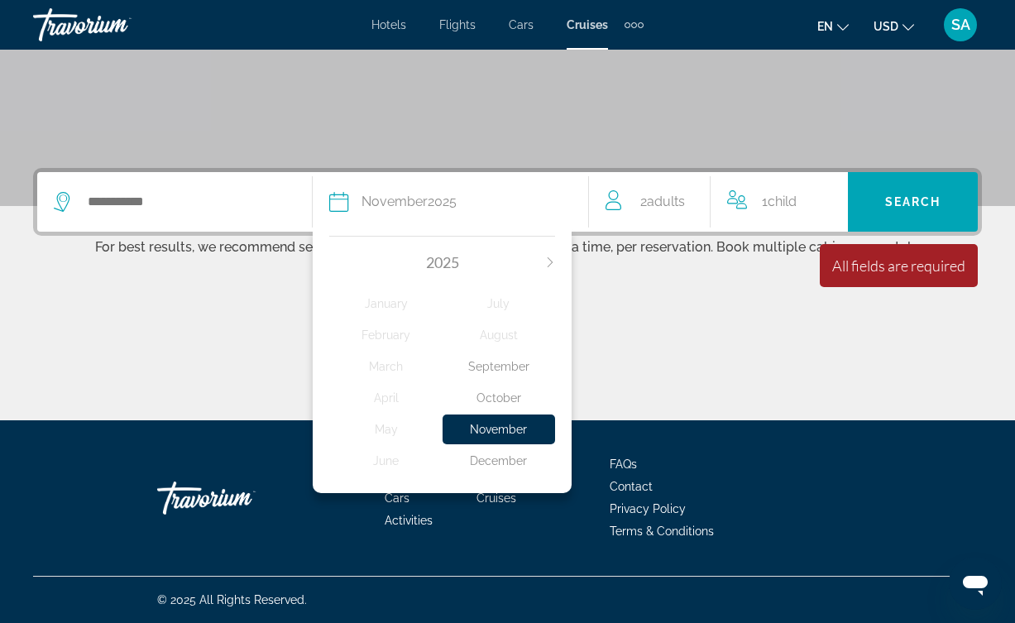
click at [771, 361] on div "Main content" at bounding box center [507, 358] width 948 height 124
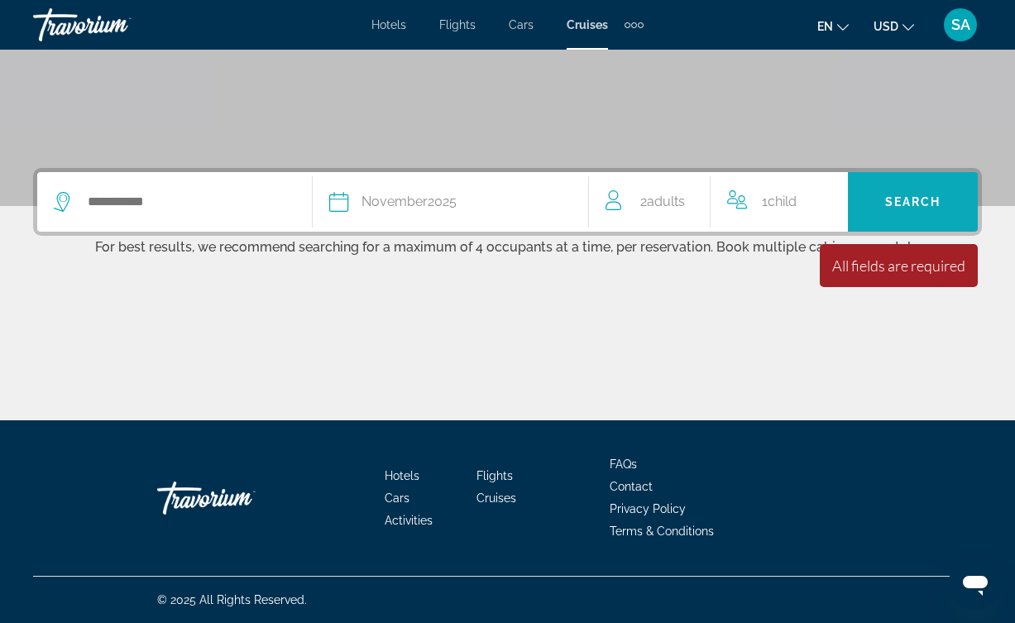
click at [911, 205] on span "Search" at bounding box center [913, 201] width 56 height 13
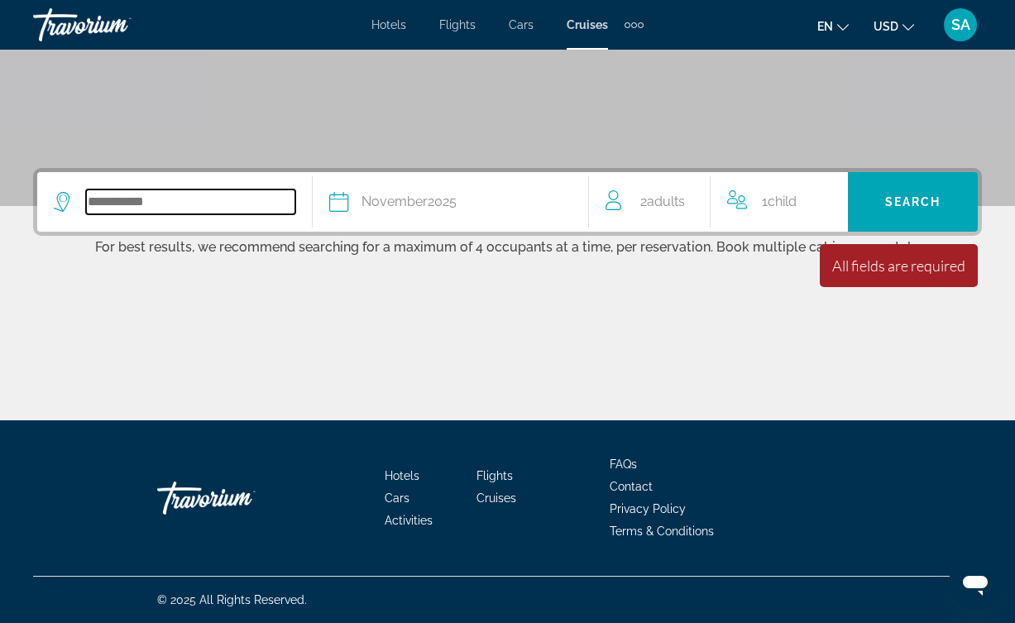
click at [198, 211] on input "Search widget" at bounding box center [190, 201] width 209 height 25
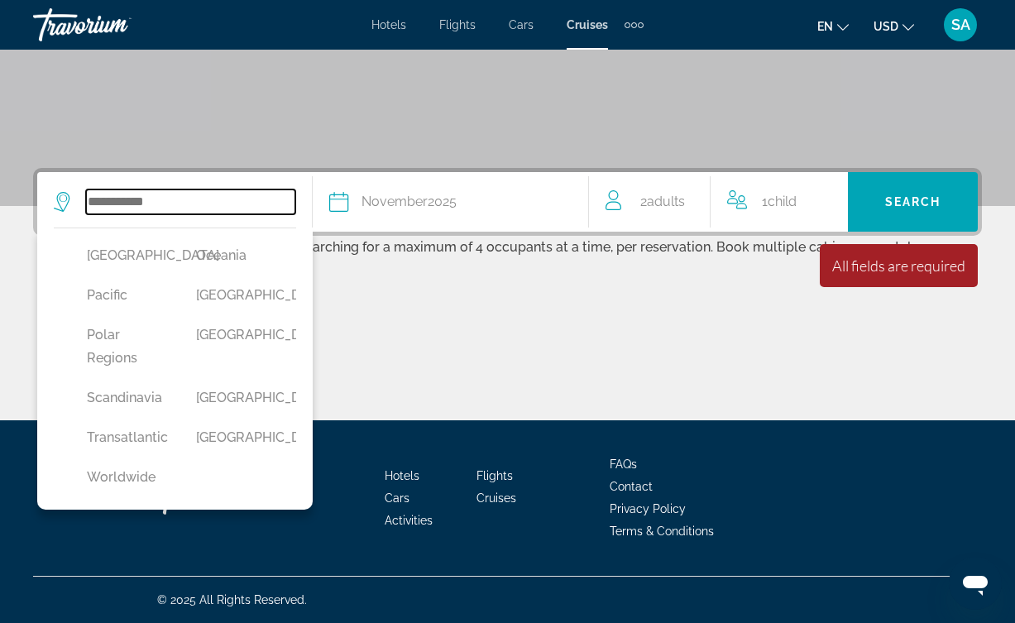
scroll to position [542, 0]
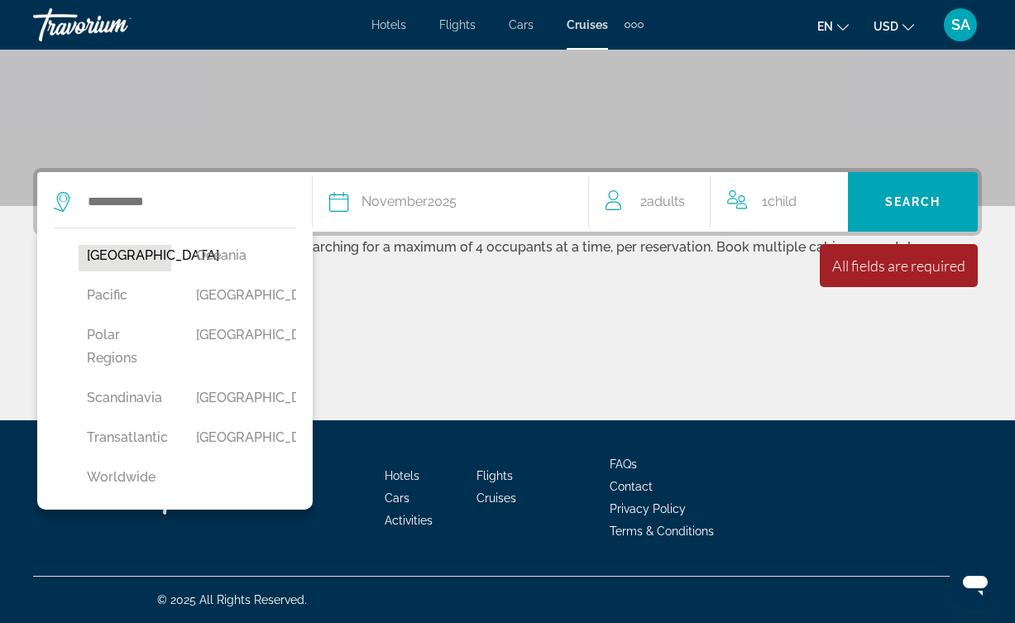
click at [104, 271] on button "[GEOGRAPHIC_DATA]" at bounding box center [125, 255] width 93 height 31
type input "**********"
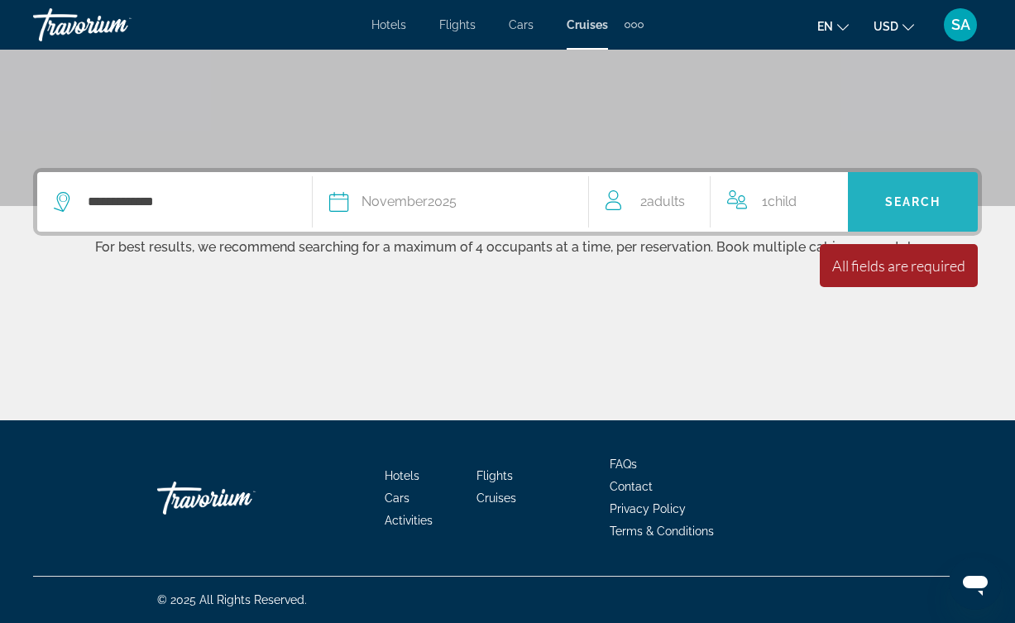
click at [905, 209] on span "Search widget" at bounding box center [913, 202] width 130 height 40
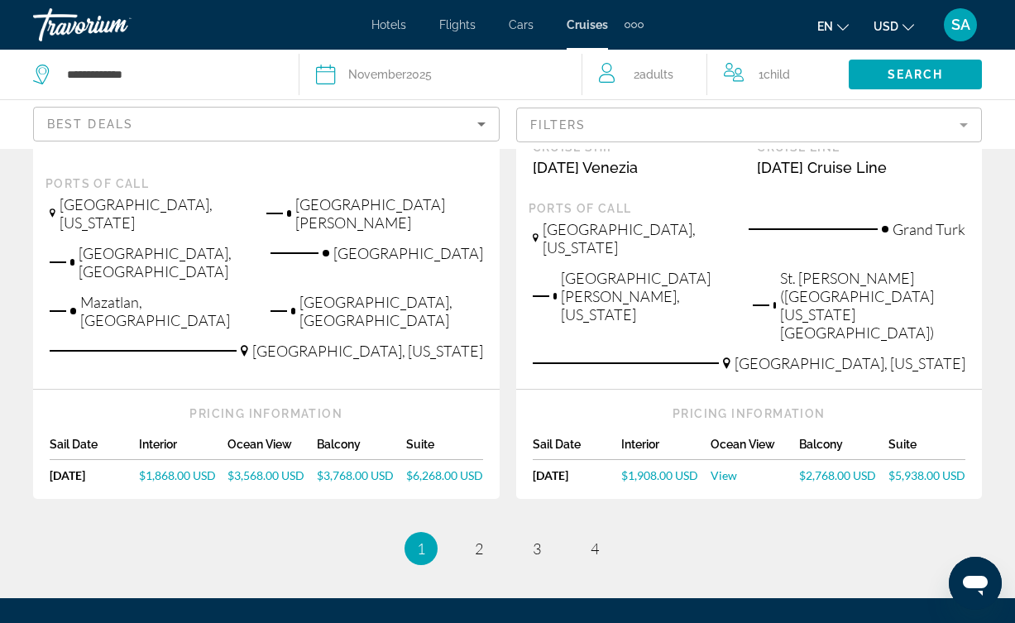
scroll to position [2017, 0]
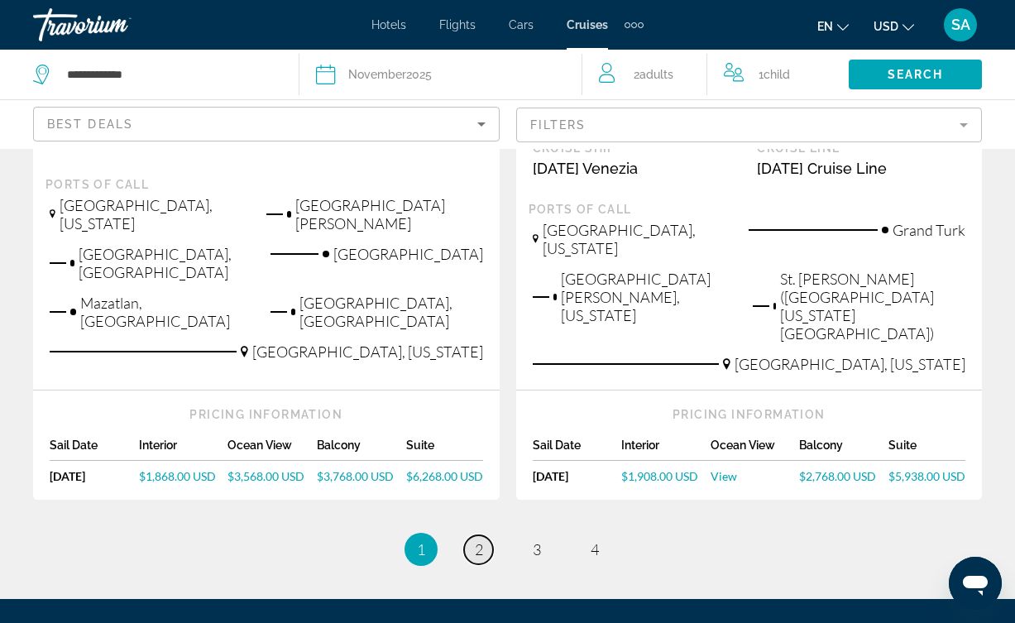
click at [478, 540] on span "2" at bounding box center [479, 549] width 8 height 18
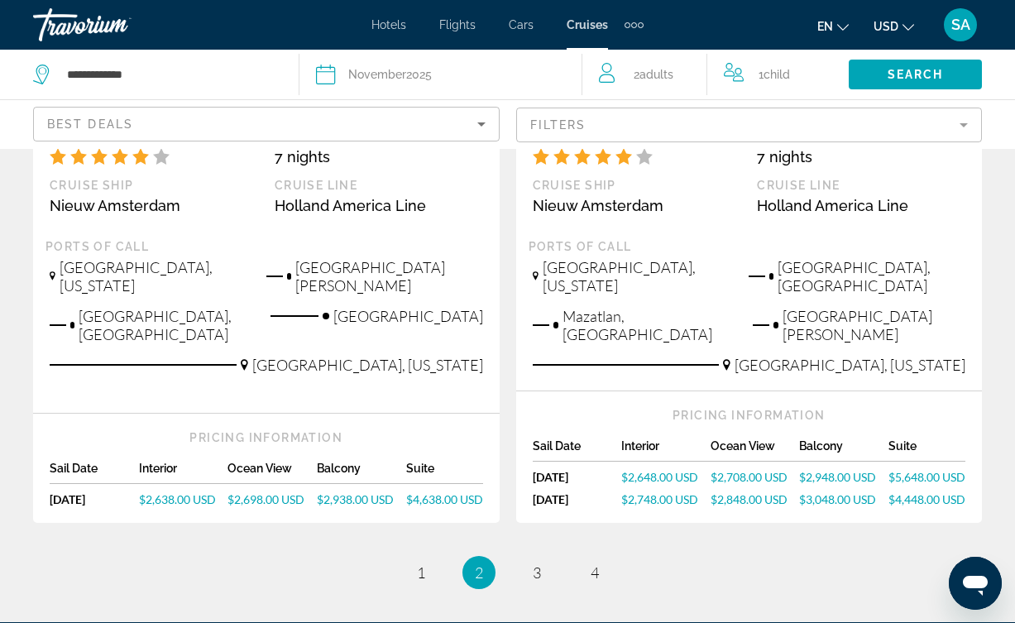
scroll to position [2015, 0]
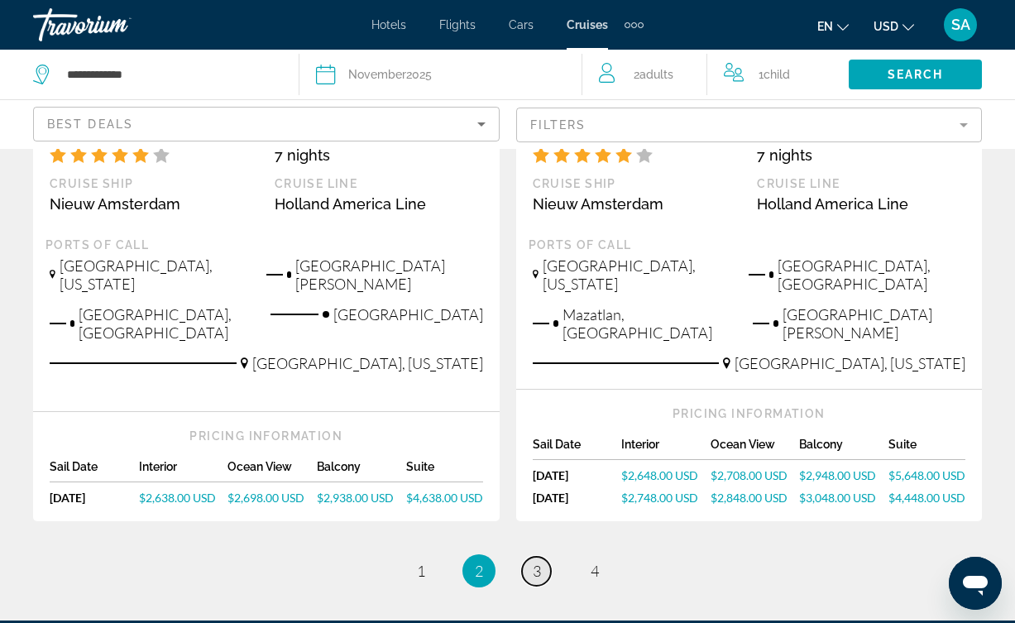
click at [532, 561] on span "3" at bounding box center [536, 570] width 8 height 18
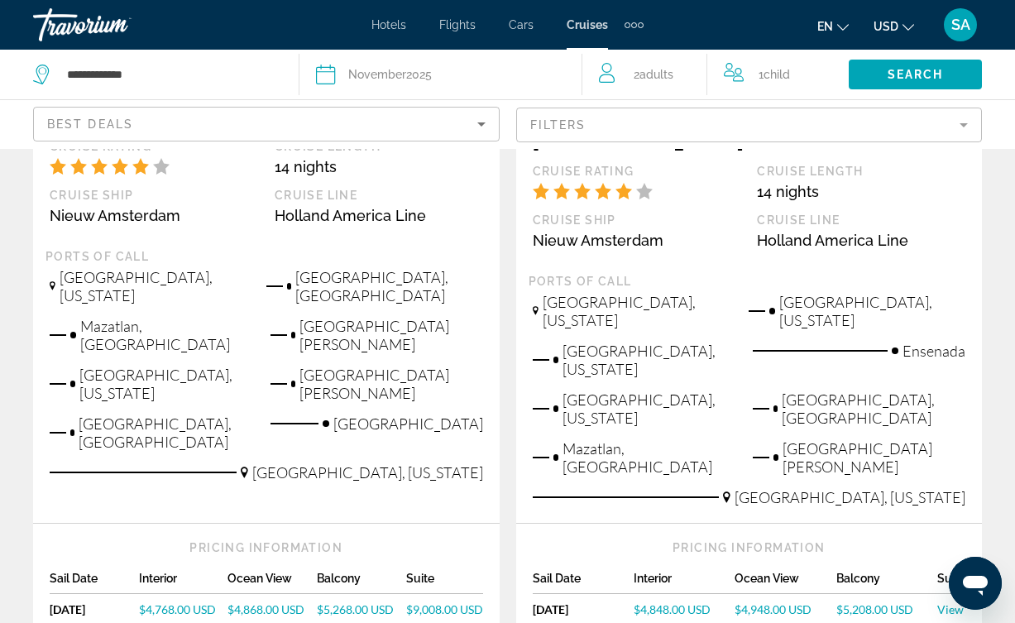
scroll to position [2065, 0]
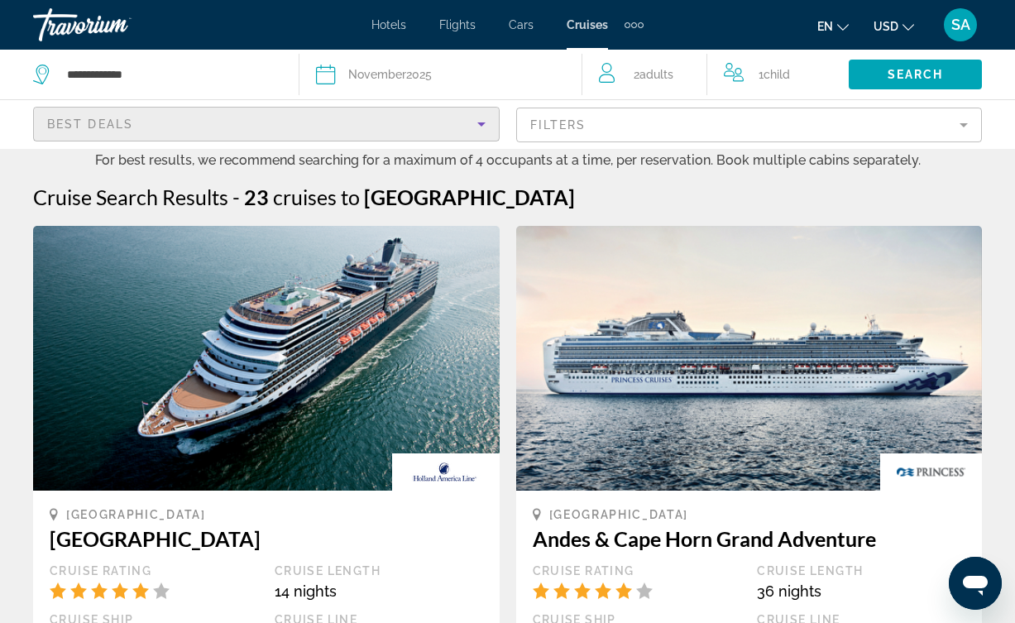
click at [332, 133] on div "Best Deals" at bounding box center [262, 124] width 430 height 20
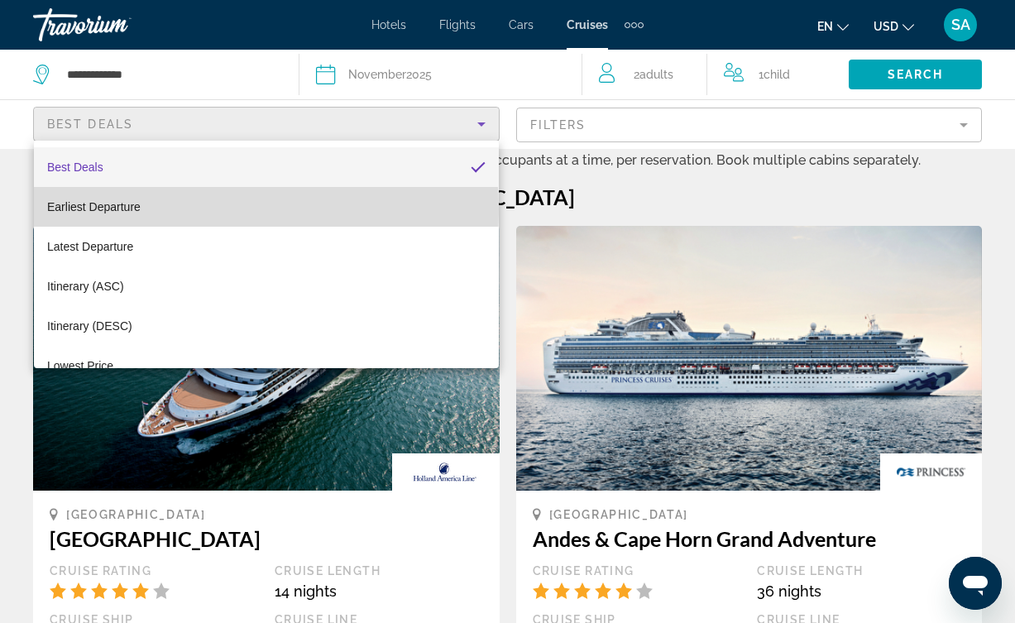
click at [183, 209] on mat-option "Earliest Departure" at bounding box center [266, 207] width 465 height 40
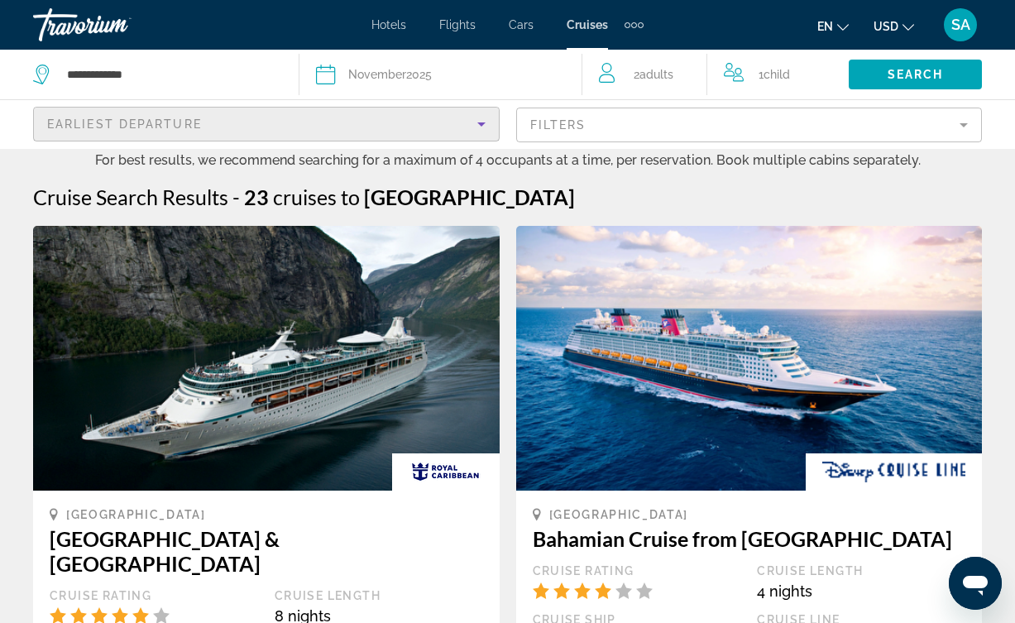
click at [241, 125] on div "Earliest Departure" at bounding box center [262, 124] width 430 height 20
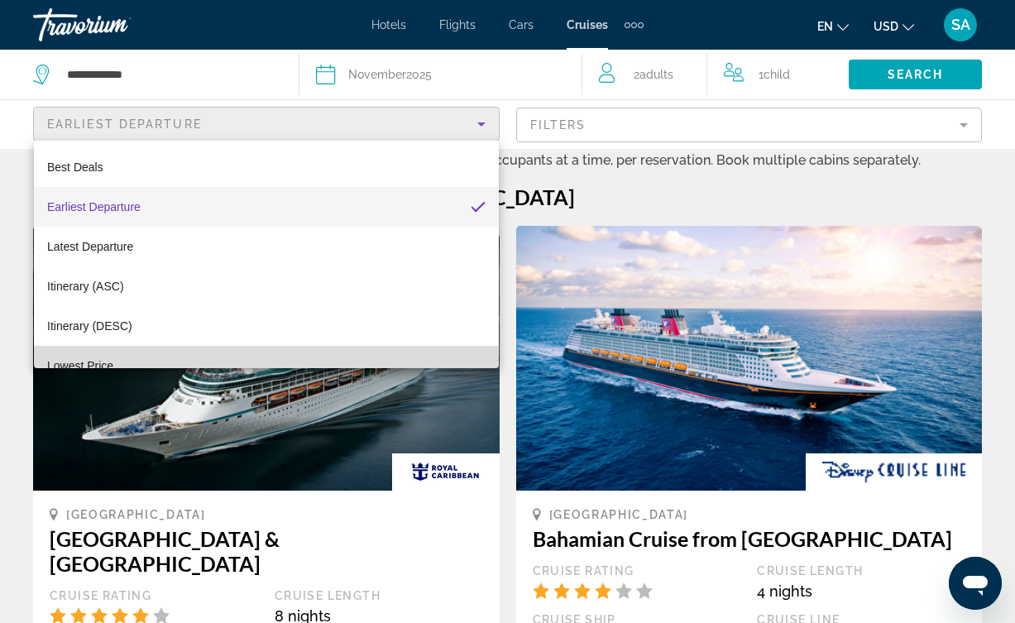
click at [140, 363] on mat-option "Lowest Price" at bounding box center [266, 366] width 465 height 40
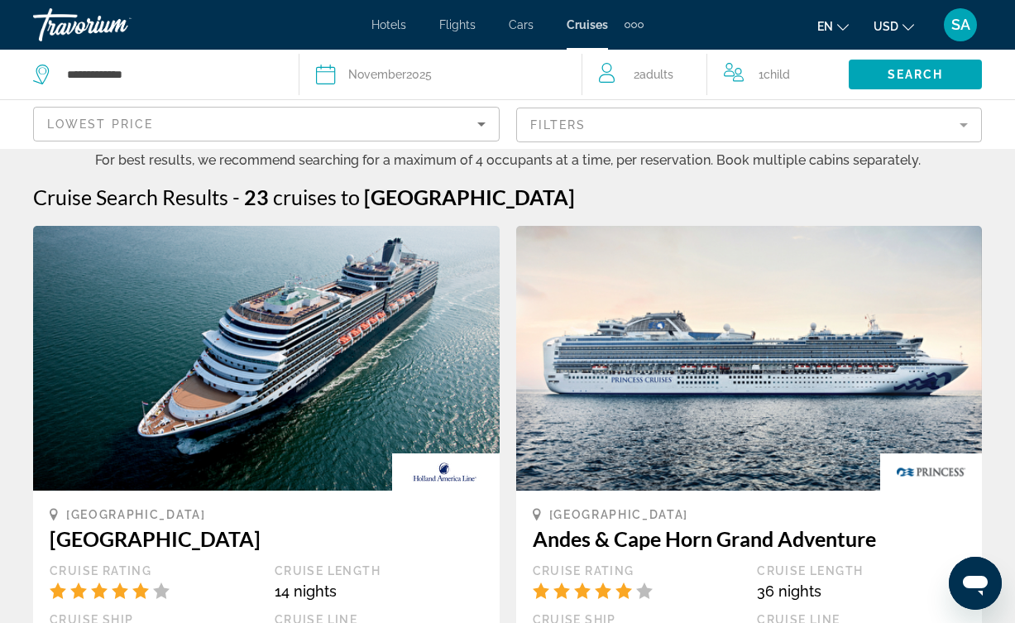
click at [651, 133] on mat-form-field "Filters" at bounding box center [749, 124] width 466 height 35
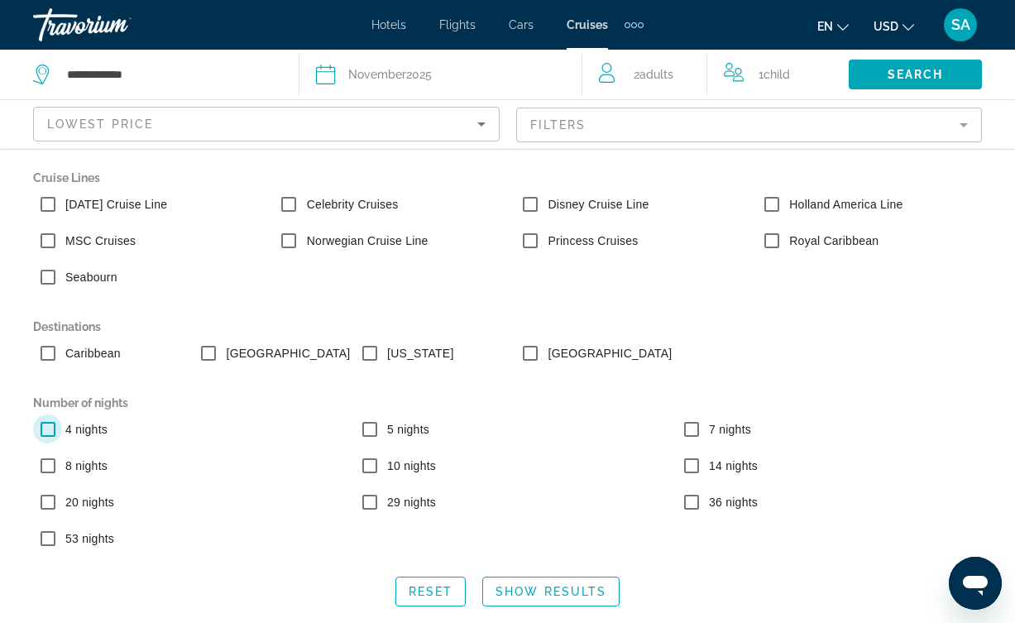
scroll to position [148, 0]
click at [531, 590] on span "Show Results" at bounding box center [550, 591] width 111 height 13
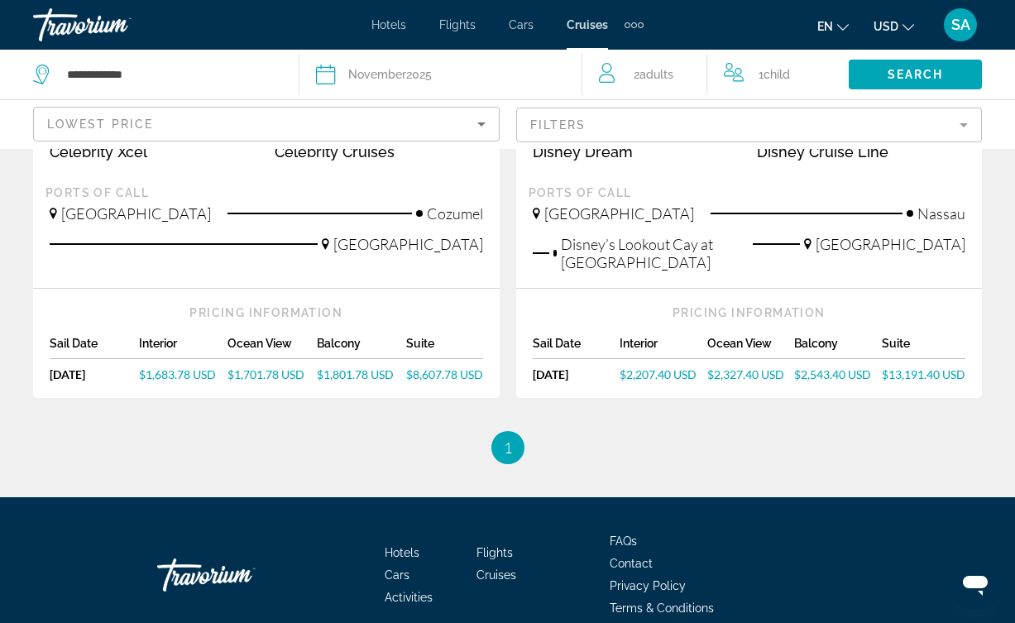
scroll to position [482, 0]
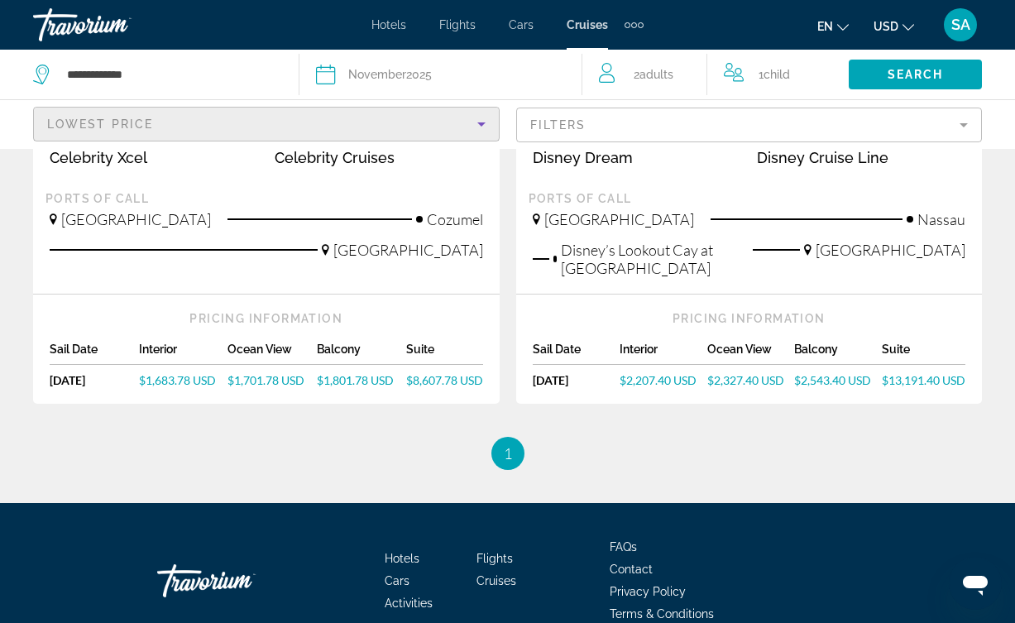
click at [239, 120] on div "Lowest Price" at bounding box center [262, 124] width 430 height 20
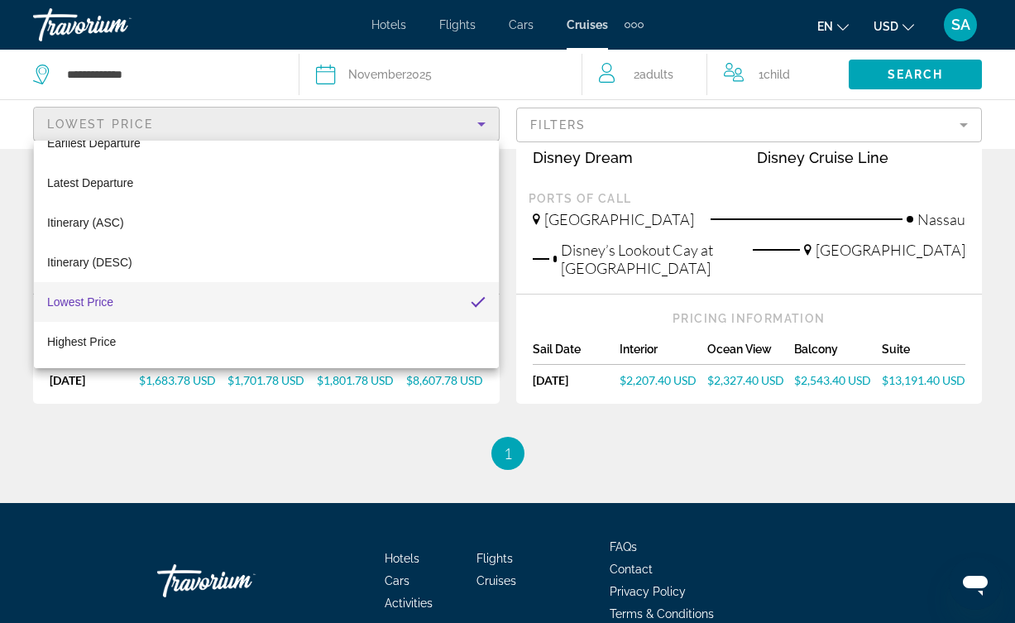
scroll to position [64, 0]
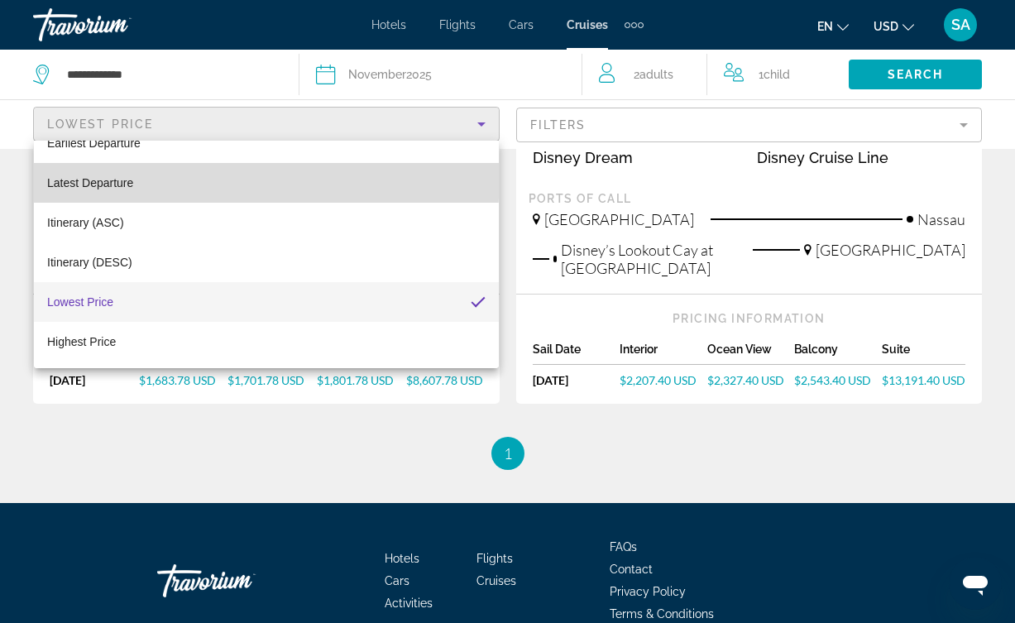
click at [147, 175] on mat-option "Latest Departure" at bounding box center [266, 183] width 465 height 40
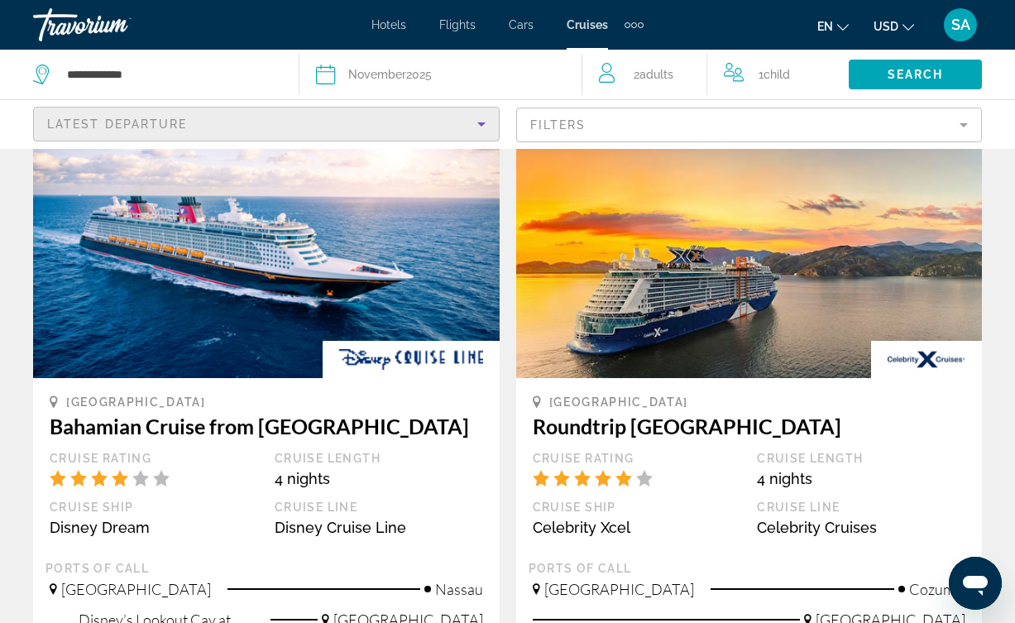
scroll to position [136, 0]
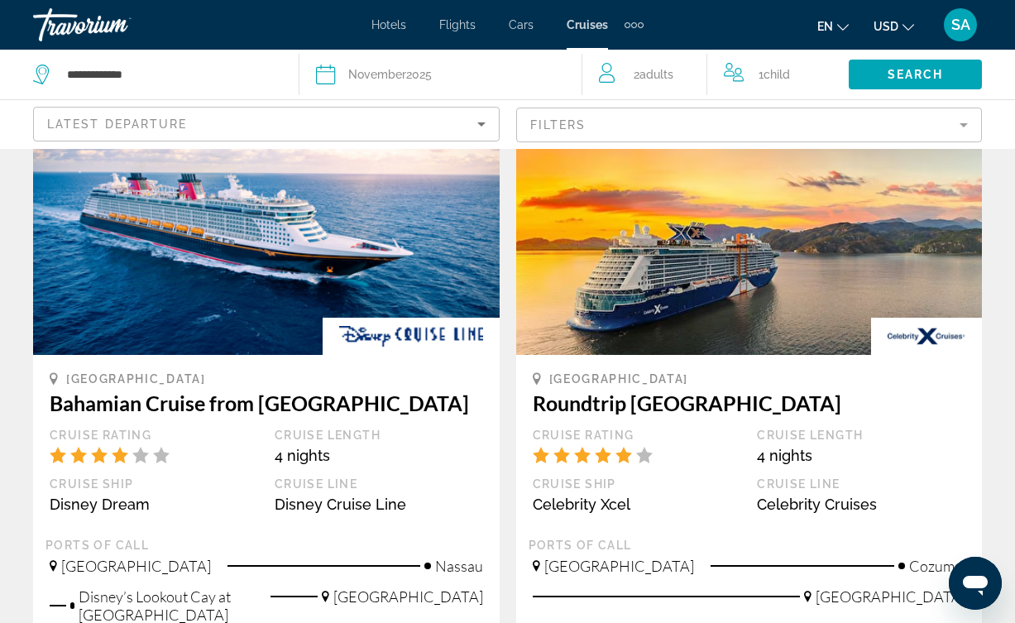
click at [118, 23] on div "Travorium" at bounding box center [115, 24] width 165 height 43
